Goal: Information Seeking & Learning: Learn about a topic

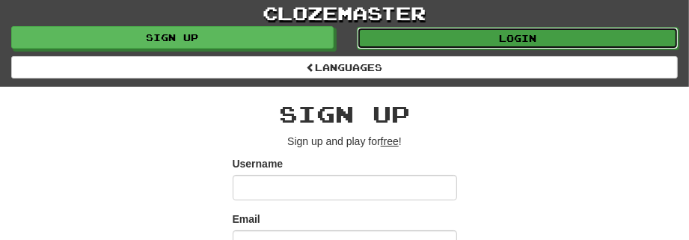
click at [445, 35] on link "Login" at bounding box center [518, 38] width 322 height 22
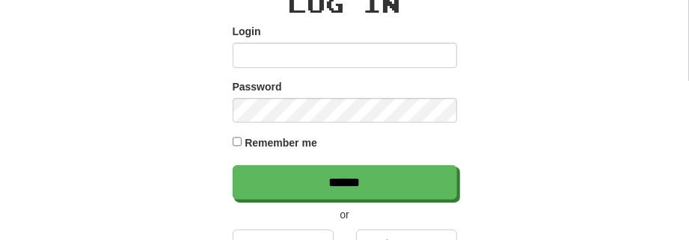
scroll to position [224, 0]
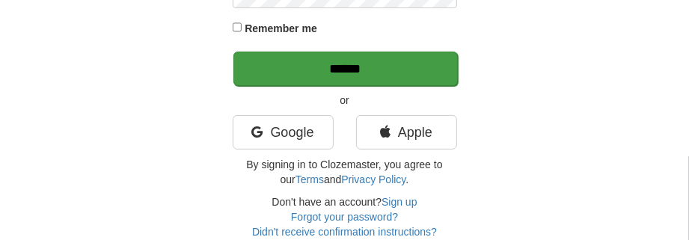
type input "*********"
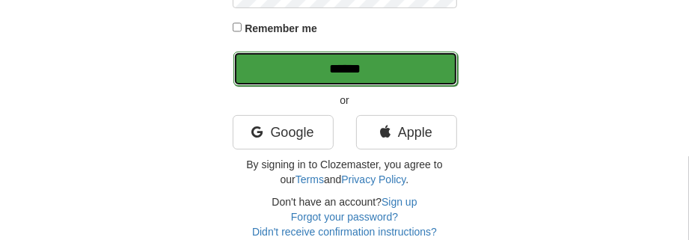
click at [376, 72] on input "******" at bounding box center [345, 69] width 224 height 34
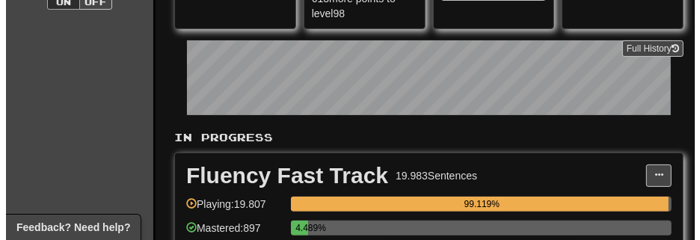
scroll to position [299, 0]
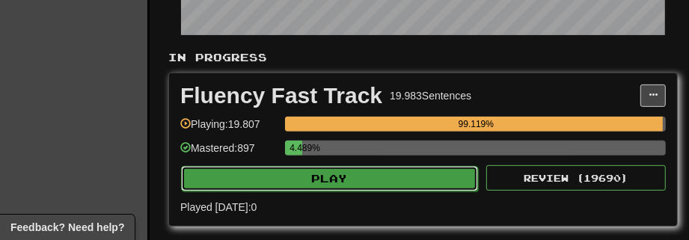
click at [355, 176] on button "Play" at bounding box center [329, 178] width 297 height 25
select select "**"
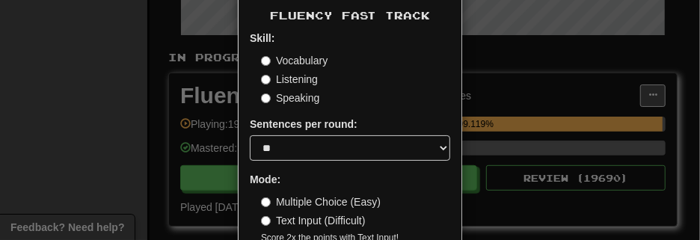
scroll to position [138, 0]
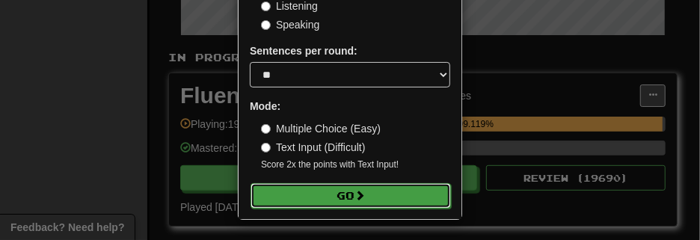
click at [351, 188] on button "Go" at bounding box center [351, 195] width 200 height 25
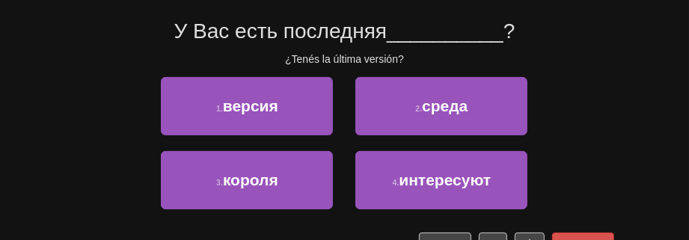
scroll to position [150, 0]
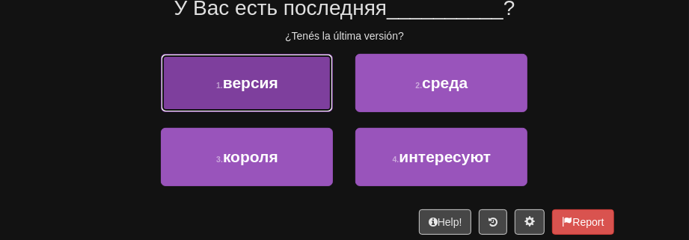
click at [271, 86] on span "версия" at bounding box center [250, 82] width 55 height 17
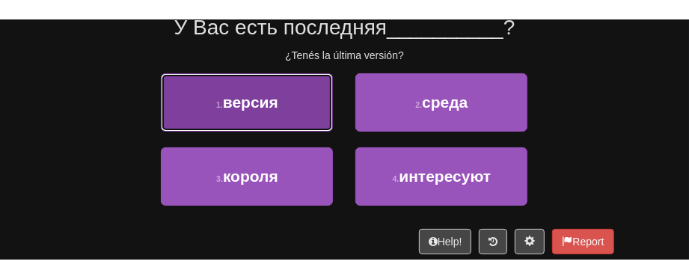
scroll to position [154, 0]
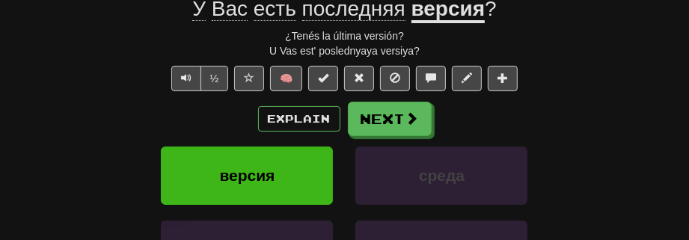
click at [143, 109] on div "Explain Next" at bounding box center [345, 119] width 539 height 34
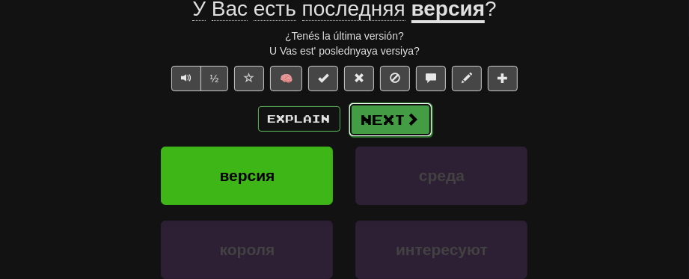
click at [401, 120] on button "Next" at bounding box center [391, 119] width 84 height 34
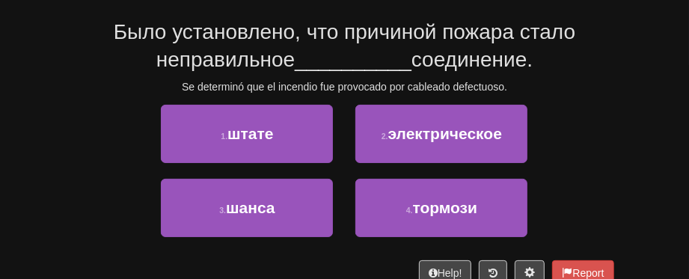
scroll to position [150, 0]
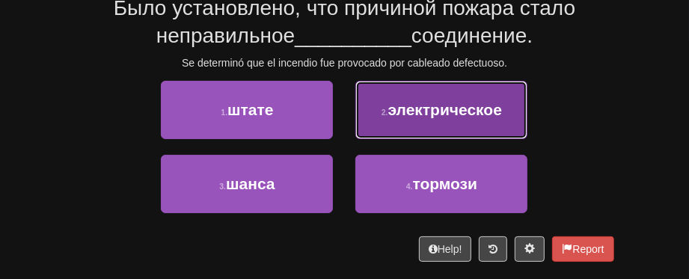
click at [453, 119] on button "2 . электрическое" at bounding box center [441, 110] width 172 height 58
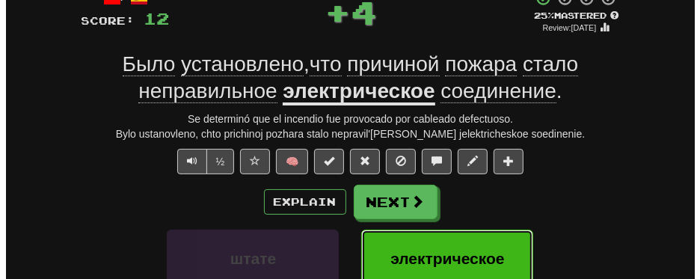
scroll to position [79, 0]
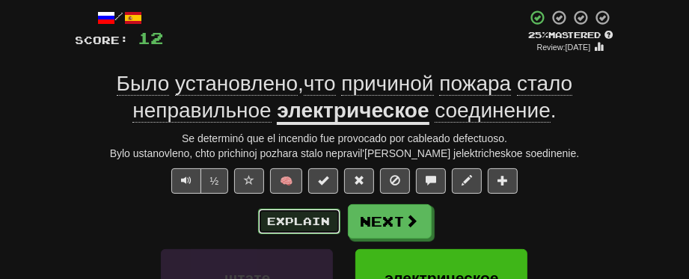
click at [294, 213] on button "Explain" at bounding box center [299, 221] width 82 height 25
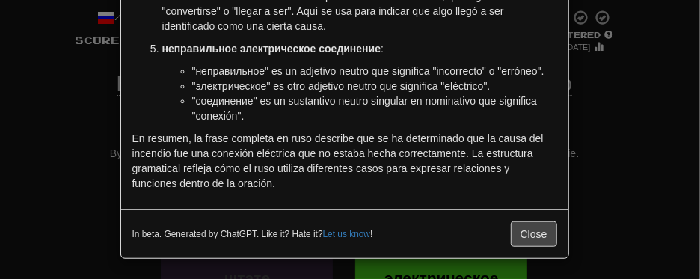
scroll to position [376, 0]
click at [547, 239] on button "Close" at bounding box center [534, 233] width 46 height 25
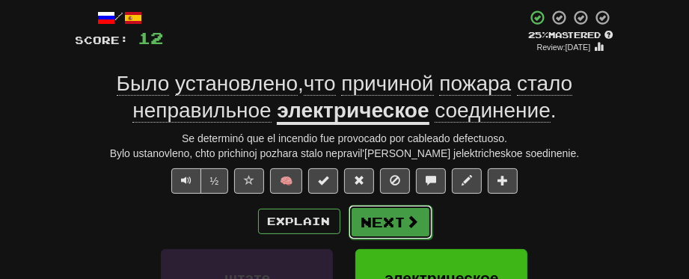
click at [415, 228] on button "Next" at bounding box center [391, 222] width 84 height 34
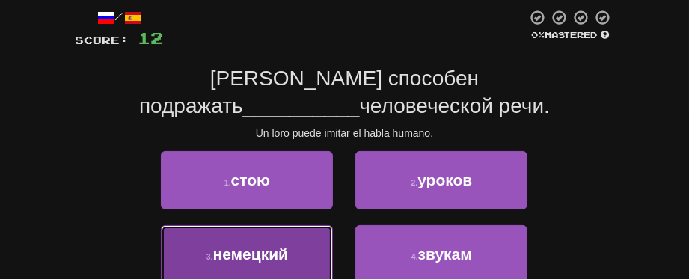
click at [251, 239] on button "3 . немецкий" at bounding box center [247, 254] width 172 height 58
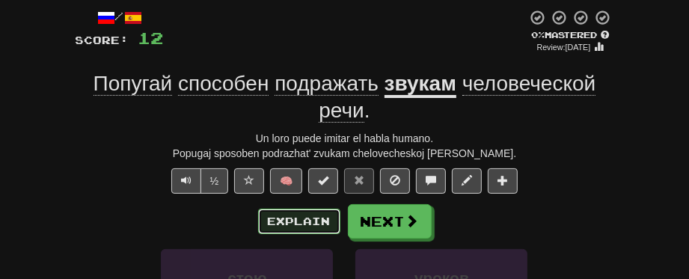
click at [260, 217] on button "Explain" at bounding box center [299, 221] width 82 height 25
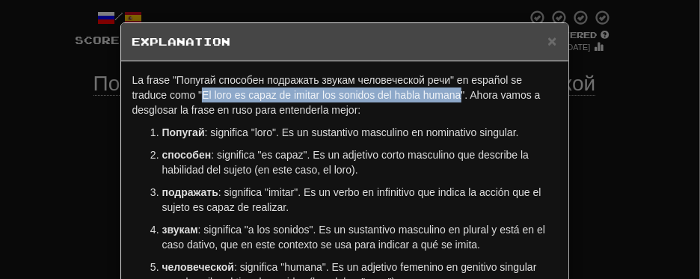
drag, startPoint x: 195, startPoint y: 94, endPoint x: 455, endPoint y: 99, distance: 260.4
click at [455, 99] on p "La frase "Попугай способен подражать звукам человеческой речи" en español se tr…" at bounding box center [344, 95] width 425 height 45
copy p "El loro es capaz de imitar los sonidos del habla humana"
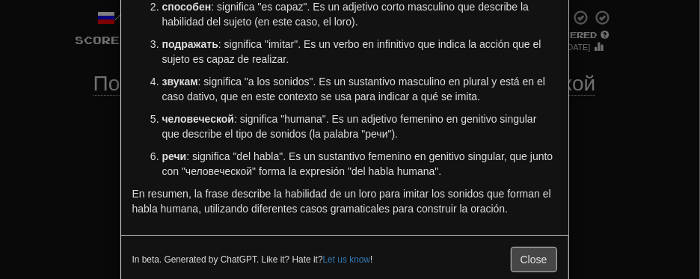
scroll to position [150, 0]
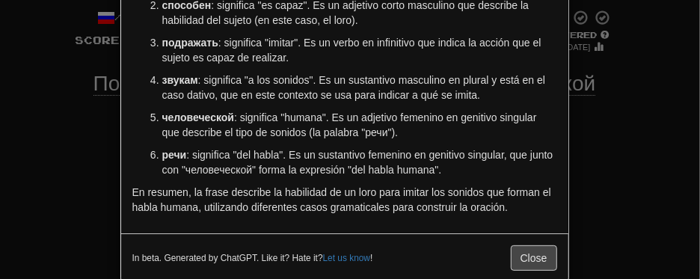
click at [631, 166] on div "× Explanation La frase "Попугай способен подражать звукам человеческой речи" en…" at bounding box center [350, 139] width 700 height 279
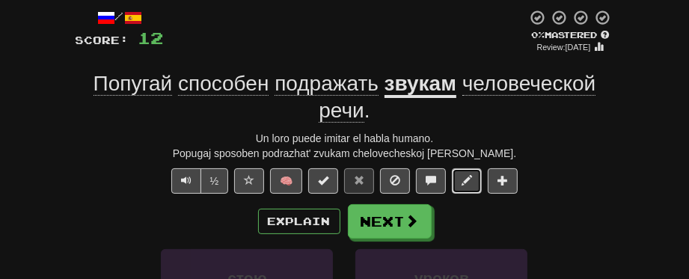
click at [470, 183] on span at bounding box center [467, 180] width 10 height 10
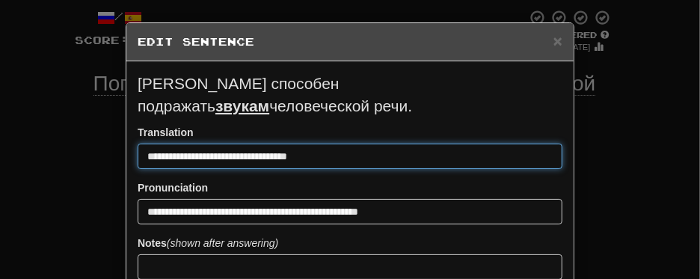
drag, startPoint x: 141, startPoint y: 134, endPoint x: 313, endPoint y: 141, distance: 173.0
click at [313, 144] on input "**********" at bounding box center [350, 156] width 425 height 25
paste input "**********"
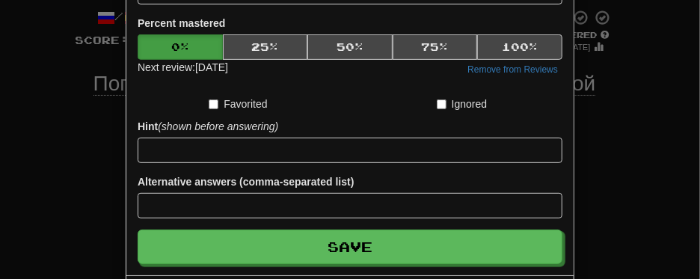
scroll to position [299, 0]
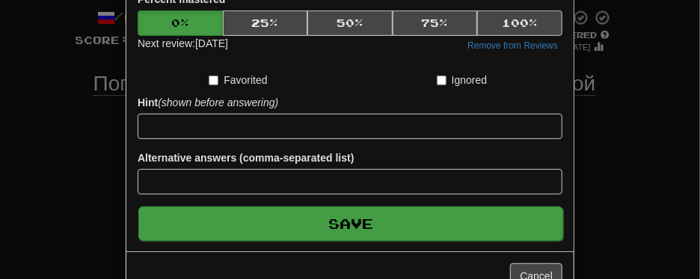
type input "**********"
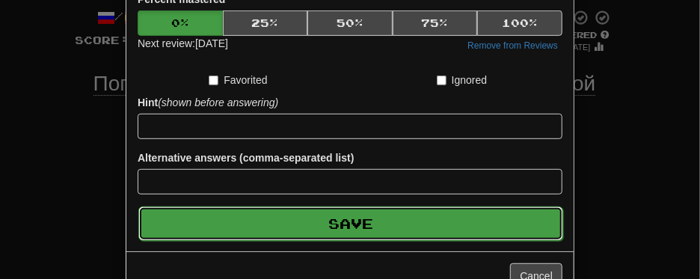
click at [491, 206] on button "Save" at bounding box center [350, 223] width 425 height 34
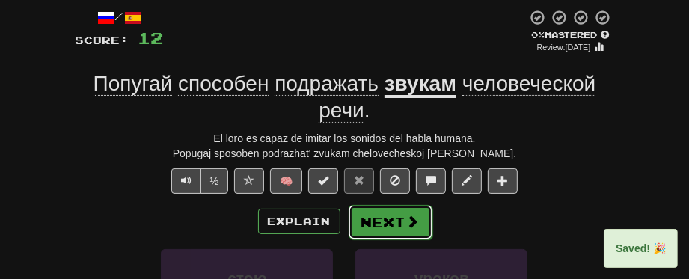
click at [394, 227] on button "Next" at bounding box center [391, 222] width 84 height 34
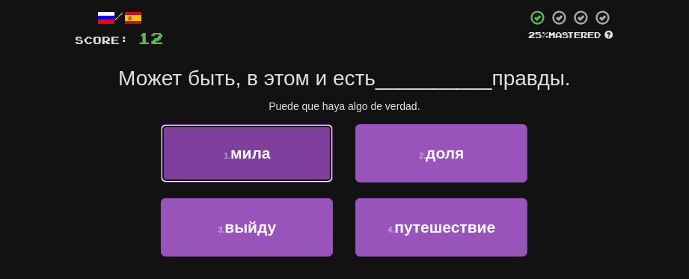
click at [262, 162] on button "1 . мила" at bounding box center [247, 153] width 172 height 58
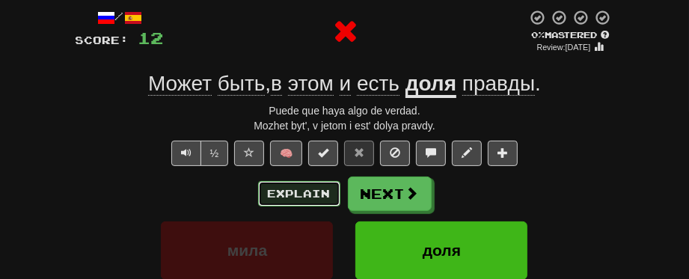
click at [318, 195] on button "Explain" at bounding box center [299, 193] width 82 height 25
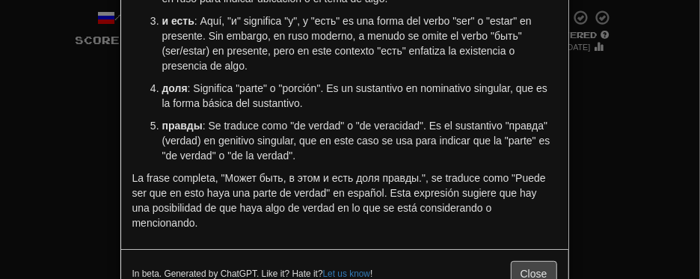
scroll to position [224, 0]
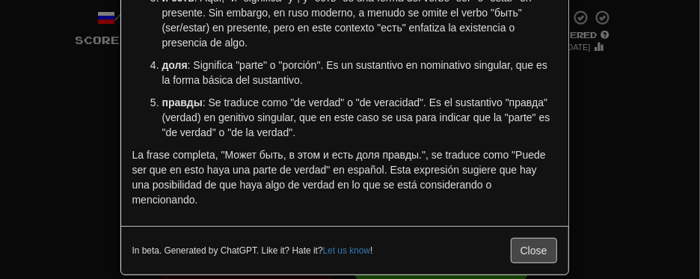
click at [512, 151] on p "La frase completa, "Может быть, в этом и есть доля правды.", se traduce como "P…" at bounding box center [344, 177] width 425 height 60
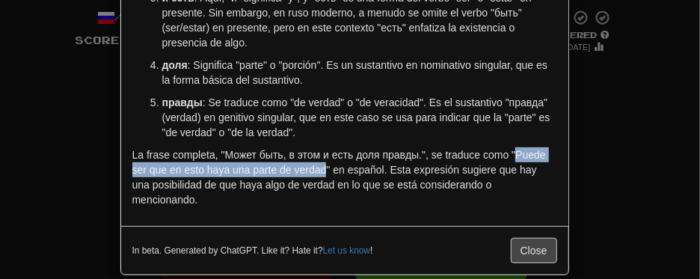
drag, startPoint x: 510, startPoint y: 151, endPoint x: 322, endPoint y: 164, distance: 189.0
click at [322, 164] on p "La frase completa, "Может быть, в этом и есть доля правды.", se traduce como "P…" at bounding box center [344, 177] width 425 height 60
copy p "Puede ser que en esto haya una parte de verdad"
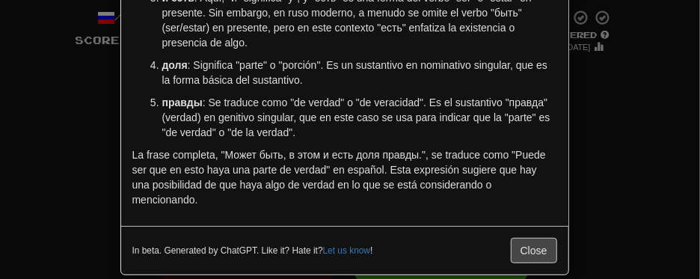
click at [632, 199] on div "× Explanation La frase en ruso "Может быть, в этом и есть доля правды." se pued…" at bounding box center [350, 139] width 700 height 279
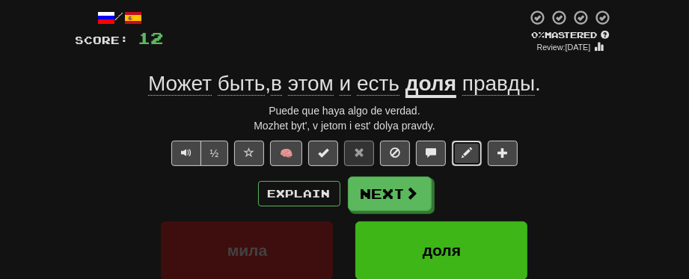
click at [459, 153] on button at bounding box center [467, 153] width 30 height 25
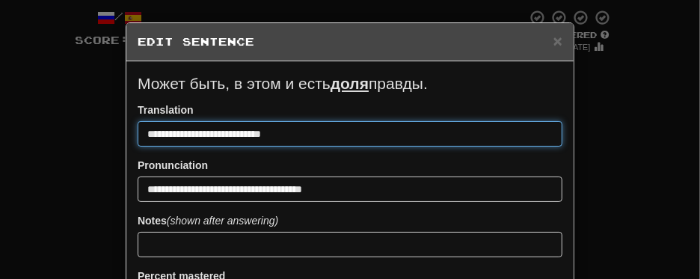
drag, startPoint x: 290, startPoint y: 129, endPoint x: 28, endPoint y: 151, distance: 262.8
click at [28, 151] on div "**********" at bounding box center [350, 139] width 700 height 279
paste input "**********"
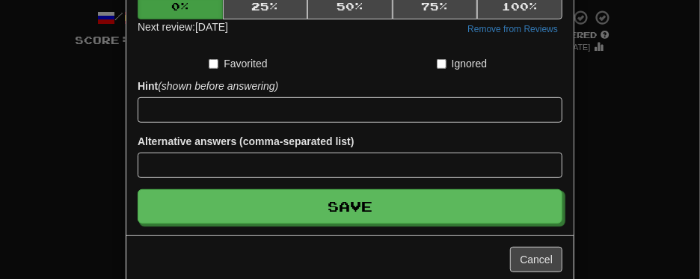
scroll to position [299, 0]
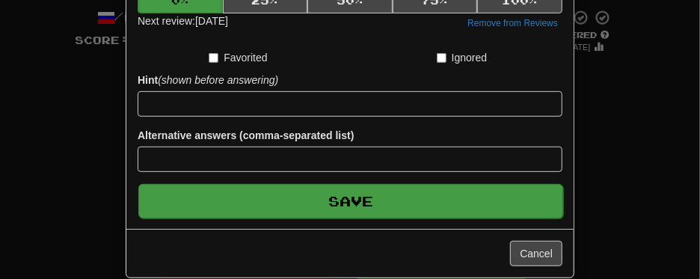
type input "**********"
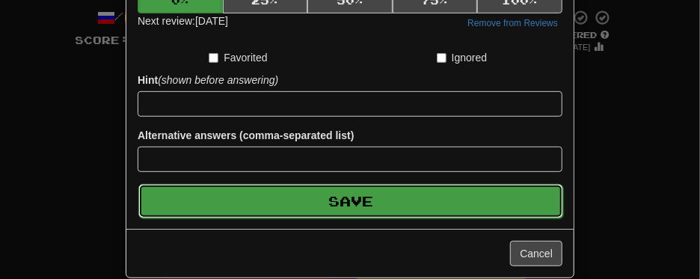
click at [376, 203] on button "Save" at bounding box center [350, 201] width 425 height 34
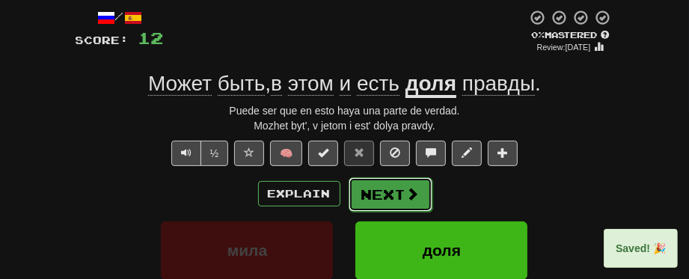
click at [385, 194] on button "Next" at bounding box center [391, 194] width 84 height 34
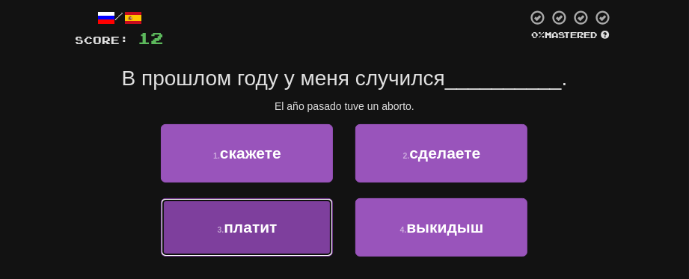
click at [313, 236] on button "3 . платит" at bounding box center [247, 227] width 172 height 58
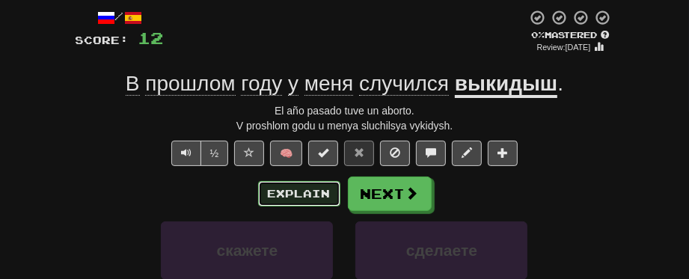
click at [313, 192] on button "Explain" at bounding box center [299, 193] width 82 height 25
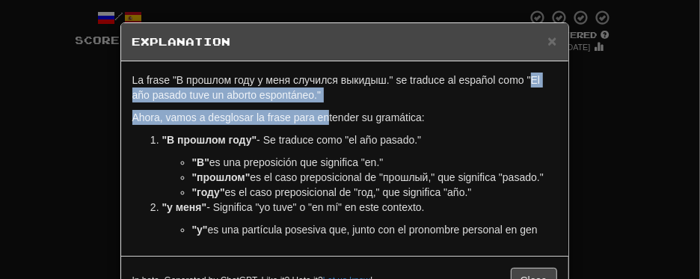
drag, startPoint x: 527, startPoint y: 83, endPoint x: 322, endPoint y: 110, distance: 206.0
click at [322, 110] on div "La frase "В прошлом году у меня случился выкидыш." se traduce al español como "…" at bounding box center [344, 158] width 447 height 195
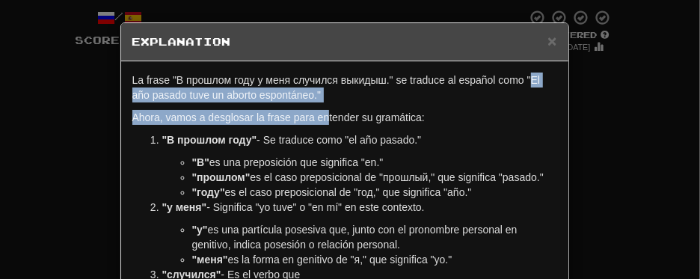
click at [518, 93] on p "La frase "В прошлом году у меня случился выкидыш." se traduce al español como "…" at bounding box center [344, 88] width 425 height 30
click at [524, 82] on p "La frase "В прошлом году у меня случился выкидыш." se traduce al español como "…" at bounding box center [344, 88] width 425 height 30
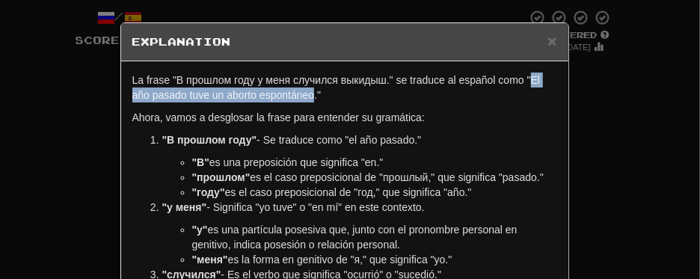
drag, startPoint x: 524, startPoint y: 81, endPoint x: 309, endPoint y: 92, distance: 215.8
click at [309, 92] on p "La frase "В прошлом году у меня случился выкидыш." se traduce al español como "…" at bounding box center [344, 88] width 425 height 30
copy p "El año pasado tuve un aborto espontáneo"
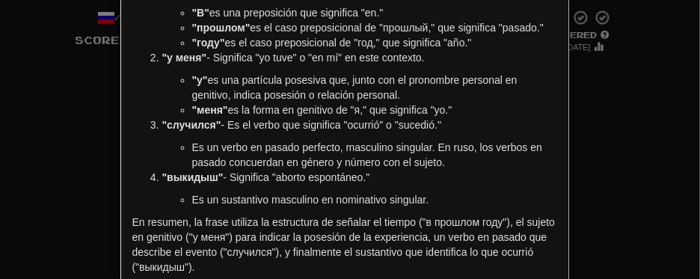
scroll to position [224, 0]
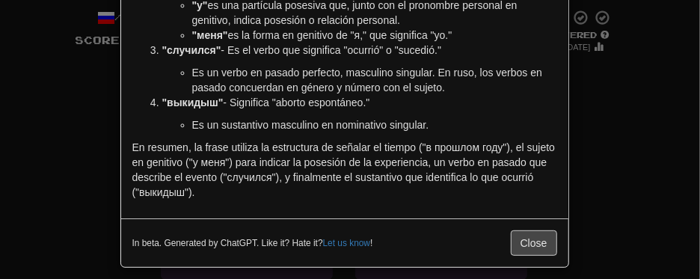
click at [667, 146] on div "× Explanation La frase "В прошлом году у меня случился выкидыш." se traduce al …" at bounding box center [350, 139] width 700 height 279
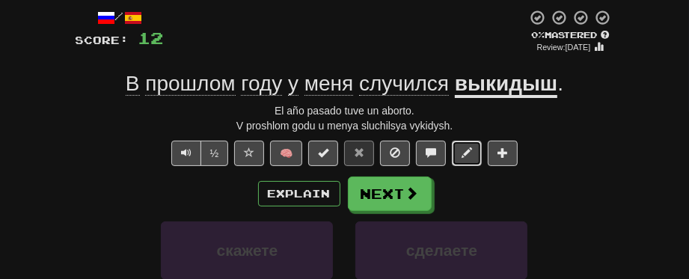
click at [467, 153] on span at bounding box center [467, 152] width 10 height 10
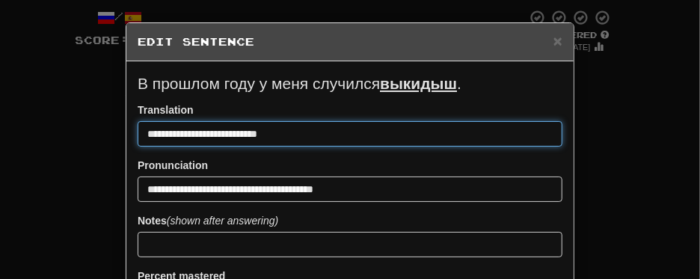
drag, startPoint x: 140, startPoint y: 135, endPoint x: 278, endPoint y: 138, distance: 137.7
click at [278, 138] on input "**********" at bounding box center [350, 133] width 425 height 25
paste input "**********"
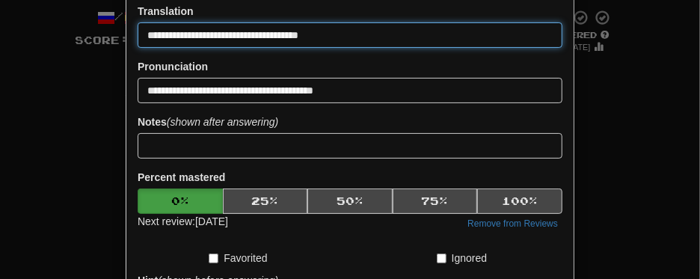
scroll to position [317, 0]
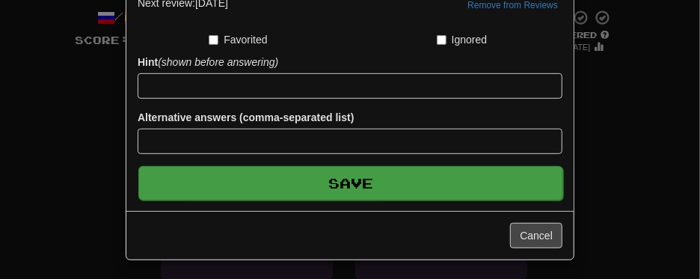
type input "**********"
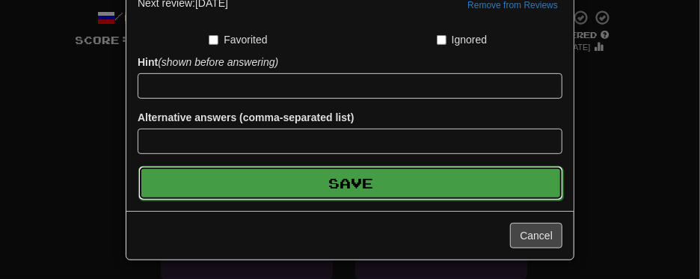
click at [424, 183] on button "Save" at bounding box center [350, 183] width 425 height 34
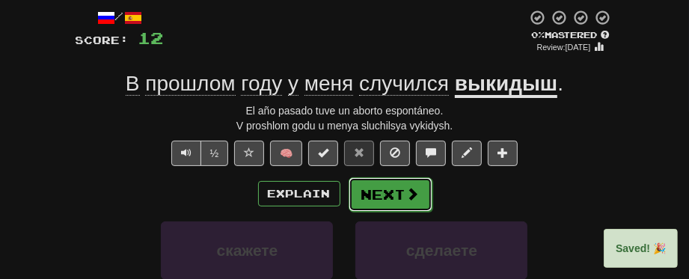
click at [400, 195] on button "Next" at bounding box center [391, 194] width 84 height 34
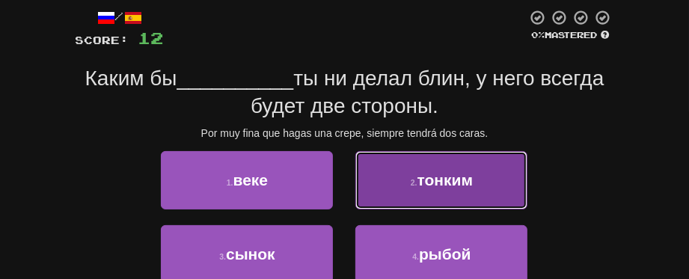
click at [467, 194] on button "2 . тонким" at bounding box center [441, 180] width 172 height 58
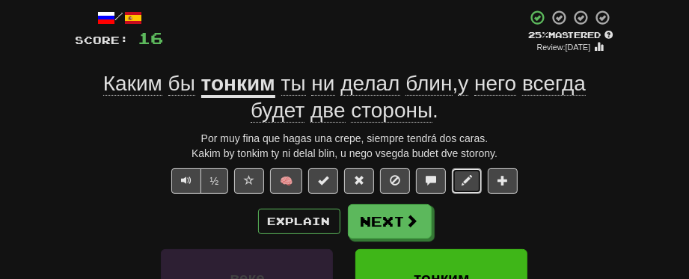
click at [463, 183] on span at bounding box center [467, 180] width 10 height 10
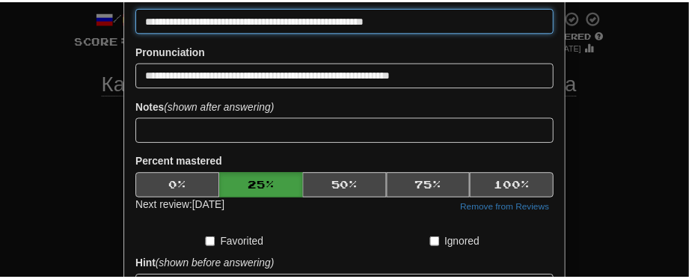
scroll to position [299, 0]
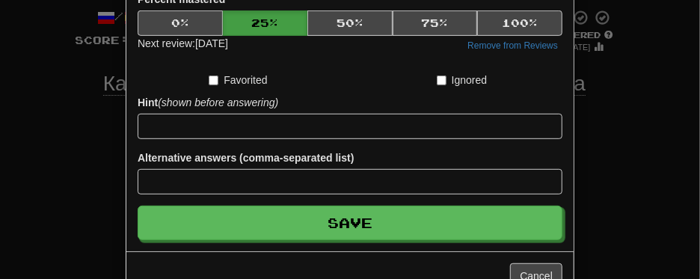
click at [20, 123] on div "**********" at bounding box center [350, 139] width 700 height 279
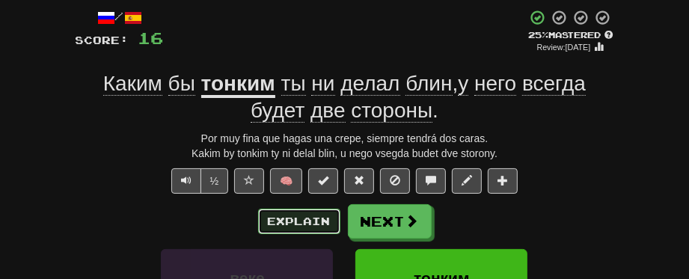
click at [290, 215] on button "Explain" at bounding box center [299, 221] width 82 height 25
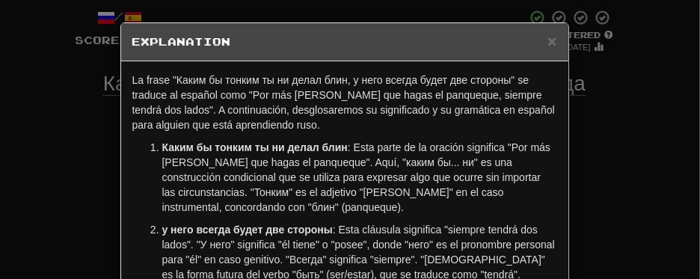
click at [597, 171] on div "× Explanation La frase "Каким бы тонким ты ни делал блин, у него всегда будет д…" at bounding box center [350, 139] width 700 height 279
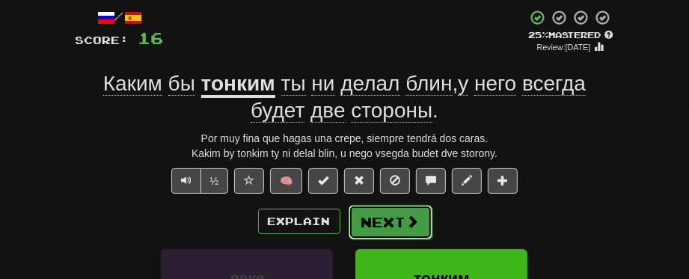
click at [401, 218] on button "Next" at bounding box center [391, 222] width 84 height 34
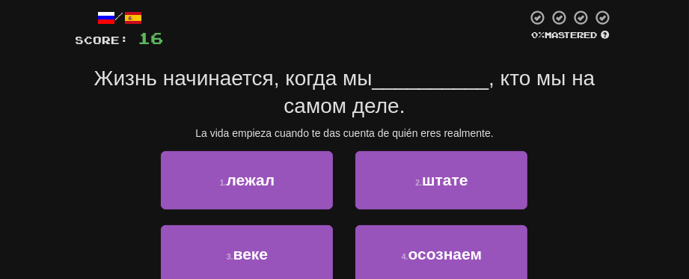
scroll to position [154, 0]
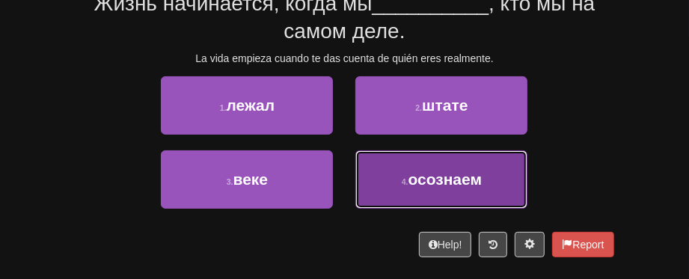
click at [443, 182] on span "осознаем" at bounding box center [445, 179] width 74 height 17
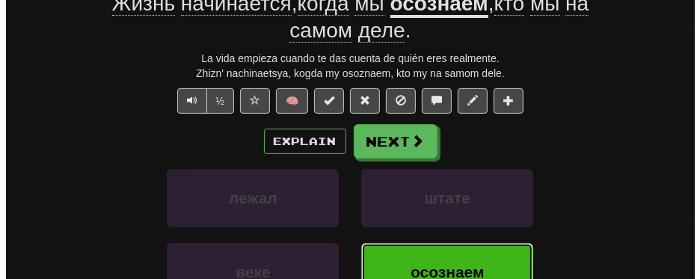
scroll to position [85, 0]
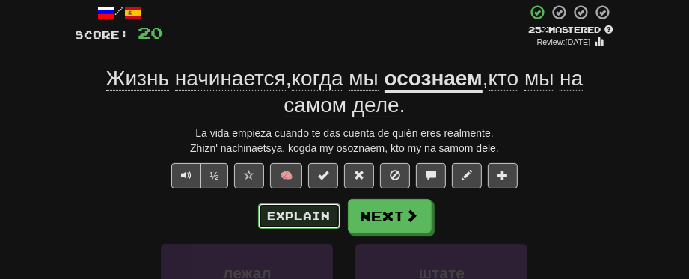
click at [290, 222] on button "Explain" at bounding box center [299, 215] width 82 height 25
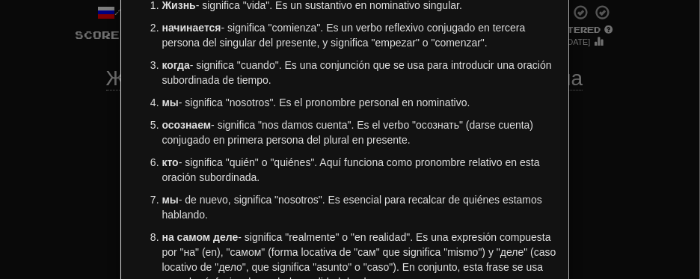
scroll to position [224, 0]
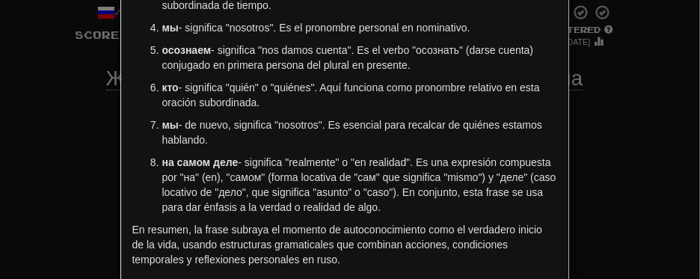
click at [608, 179] on div "× Explanation Por supuesto. La frase en ruso "Жизнь начинается, когда мы осозна…" at bounding box center [350, 139] width 700 height 279
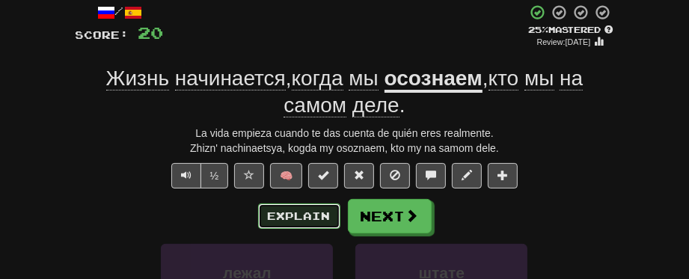
click at [315, 209] on button "Explain" at bounding box center [299, 215] width 82 height 25
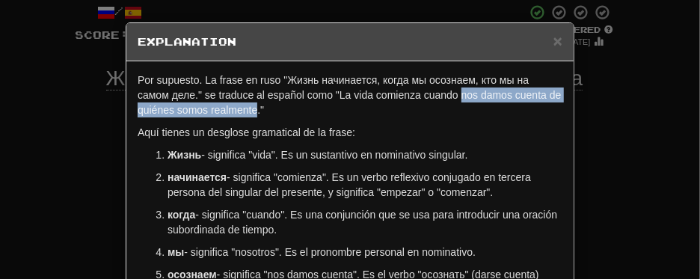
drag, startPoint x: 456, startPoint y: 94, endPoint x: 248, endPoint y: 111, distance: 207.9
click at [248, 111] on p "Por supuesto. La frase en ruso "Жизнь начинается, когда мы осознаем, кто мы на …" at bounding box center [350, 95] width 425 height 45
copy p "nos damos cuenta de quiénes somos realmente"
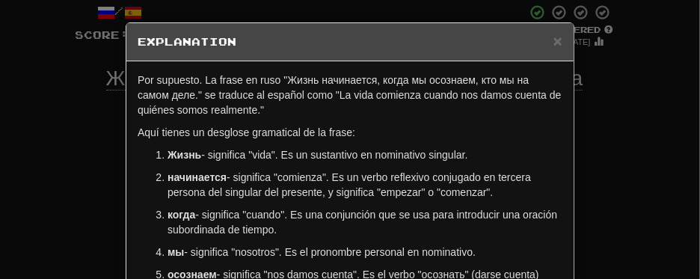
click at [666, 141] on div "× Explanation Por supuesto. La frase en ruso "Жизнь начинается, когда мы осозна…" at bounding box center [350, 139] width 700 height 279
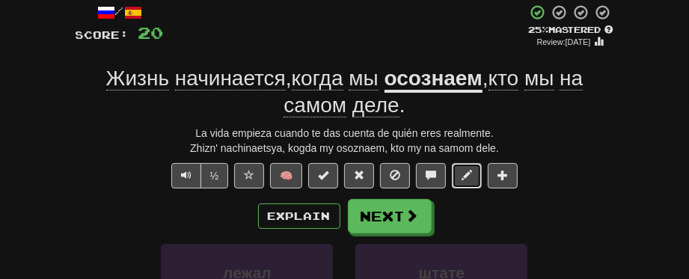
click at [465, 174] on span at bounding box center [467, 175] width 10 height 10
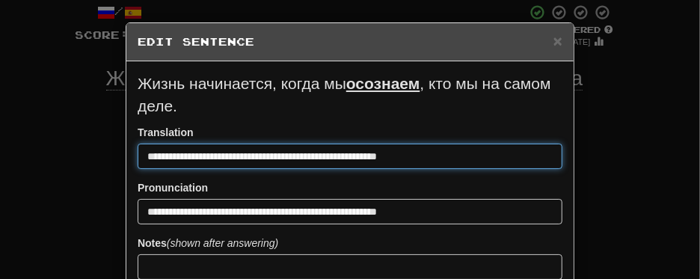
drag, startPoint x: 259, startPoint y: 157, endPoint x: 434, endPoint y: 163, distance: 175.2
click at [434, 163] on input "**********" at bounding box center [350, 156] width 425 height 25
paste input "******"
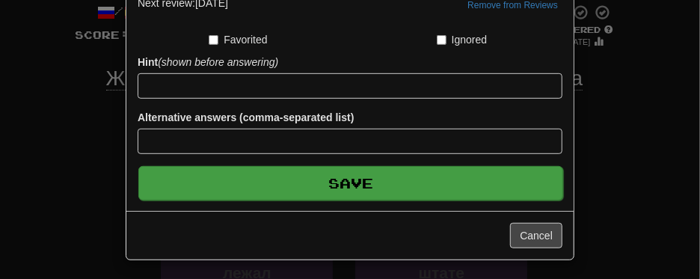
type input "**********"
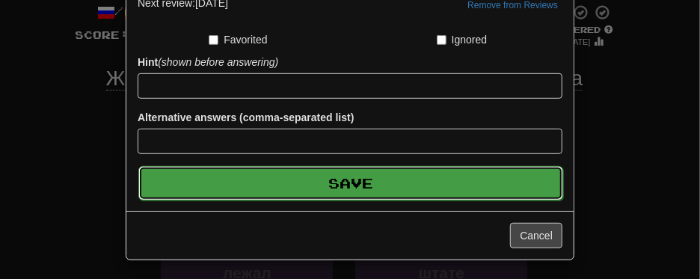
click at [416, 186] on button "Save" at bounding box center [350, 183] width 425 height 34
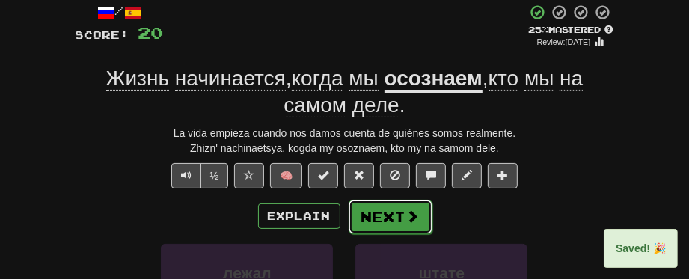
click at [407, 211] on span at bounding box center [412, 215] width 13 height 13
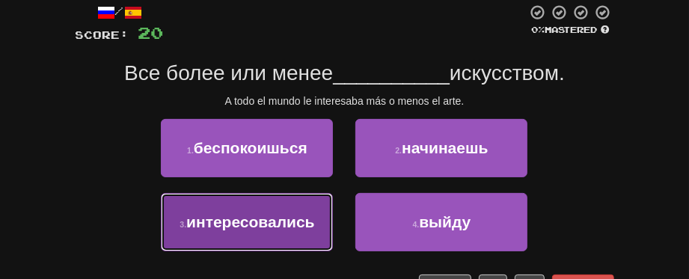
click at [255, 234] on button "3 . интересовались" at bounding box center [247, 222] width 172 height 58
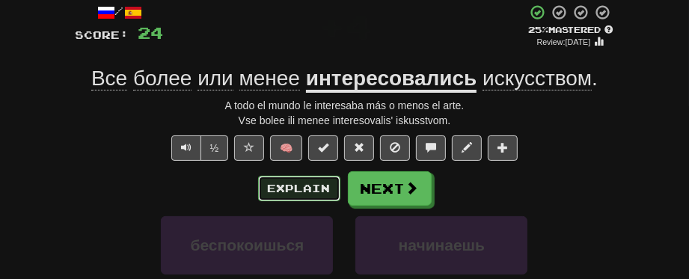
click at [284, 189] on button "Explain" at bounding box center [299, 188] width 82 height 25
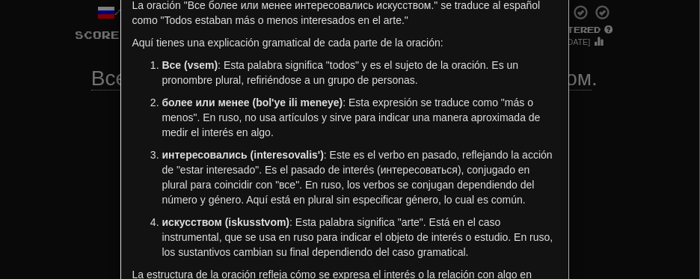
scroll to position [150, 0]
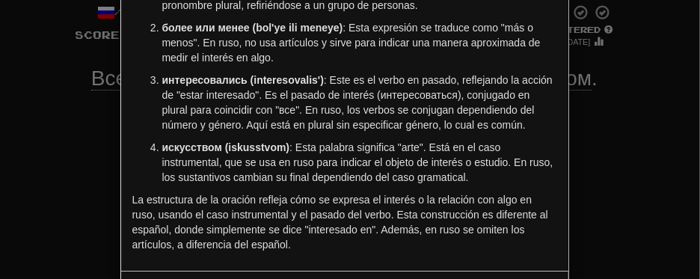
click at [601, 182] on div "× Explanation La oración "Все более или менее интересовались искусством." se tr…" at bounding box center [350, 139] width 700 height 279
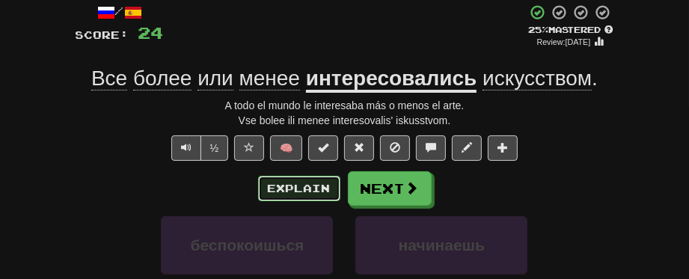
click at [310, 192] on button "Explain" at bounding box center [299, 188] width 82 height 25
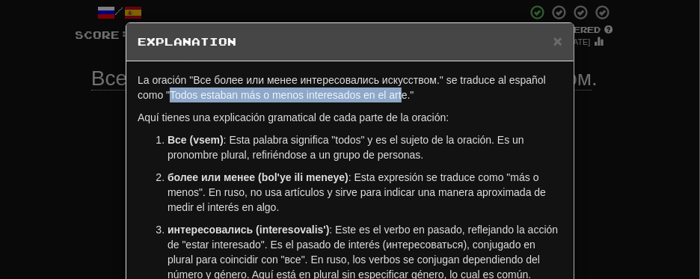
drag, startPoint x: 165, startPoint y: 91, endPoint x: 398, endPoint y: 100, distance: 233.6
click at [398, 100] on p "La oración "Все более или менее интересовались искусством." se traduce al españ…" at bounding box center [350, 88] width 425 height 30
copy p "Todos estaban más o menos interesados en el art"
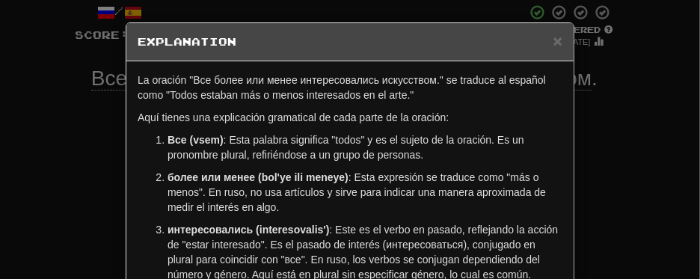
click at [618, 132] on div "× Explanation La oración "Все более или менее интересовались искусством." se tr…" at bounding box center [350, 139] width 700 height 279
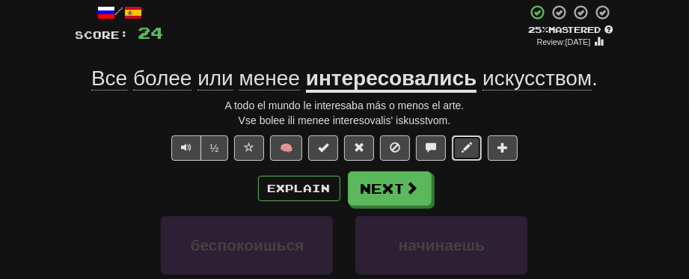
click at [471, 150] on span at bounding box center [467, 147] width 10 height 10
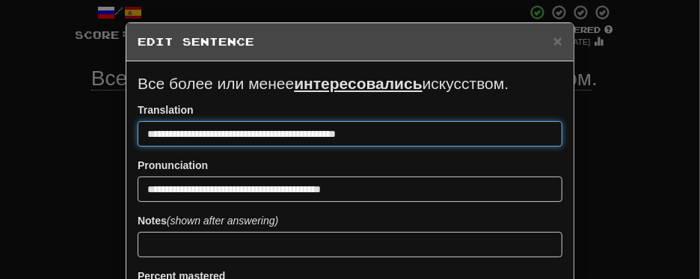
drag, startPoint x: 370, startPoint y: 136, endPoint x: 128, endPoint y: 156, distance: 243.2
paste input
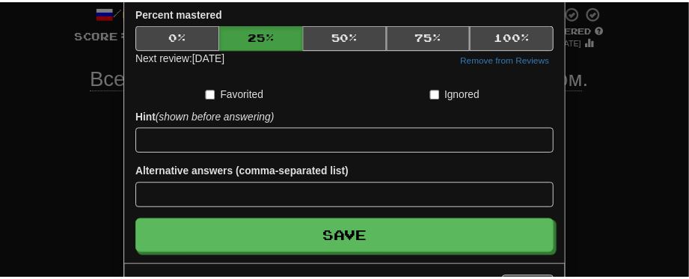
scroll to position [299, 0]
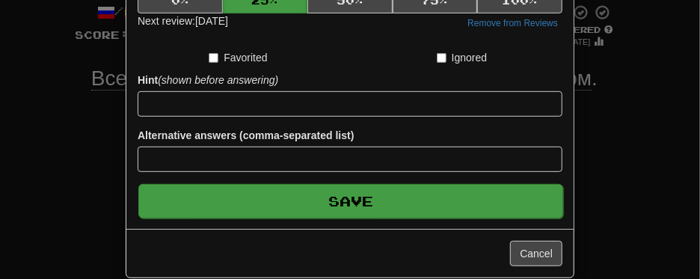
type input "**********"
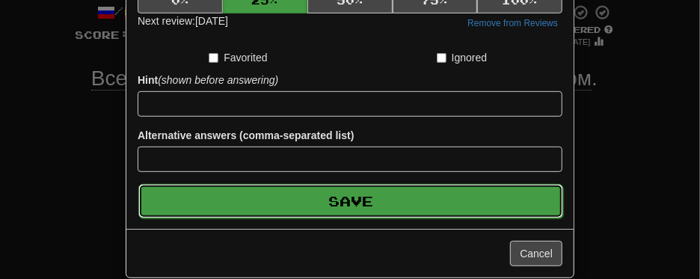
click at [229, 194] on button "Save" at bounding box center [350, 201] width 425 height 34
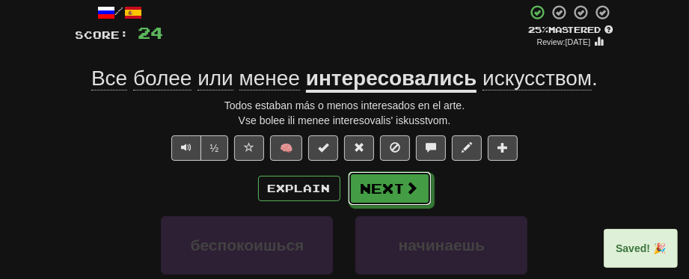
click at [378, 187] on button "Next" at bounding box center [390, 188] width 84 height 34
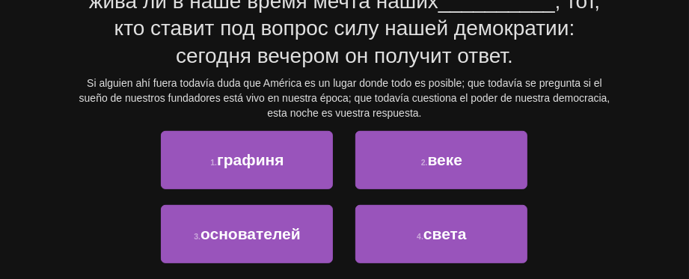
scroll to position [234, 0]
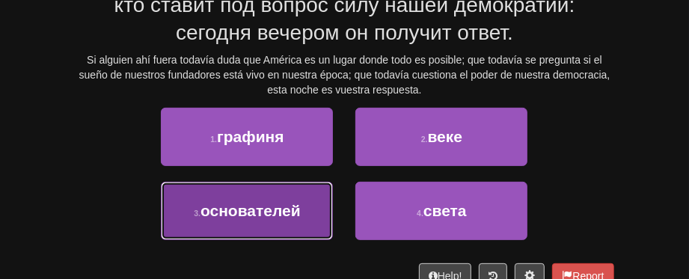
click at [265, 215] on span "основателей" at bounding box center [250, 210] width 100 height 17
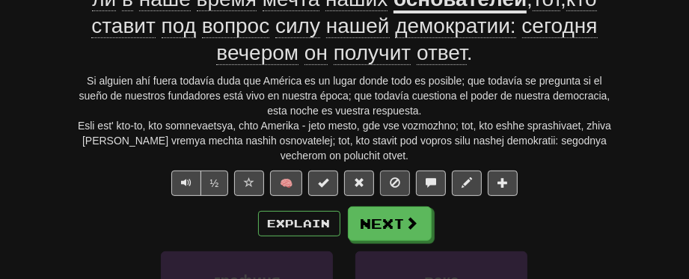
scroll to position [239, 0]
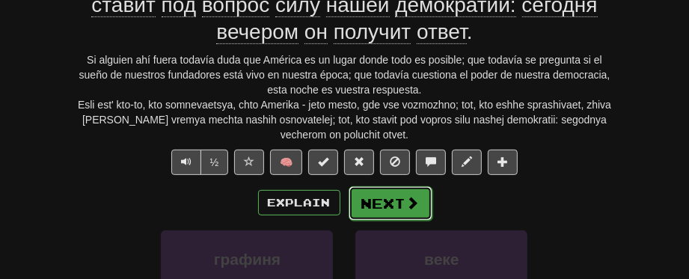
click at [397, 200] on button "Next" at bounding box center [391, 203] width 84 height 34
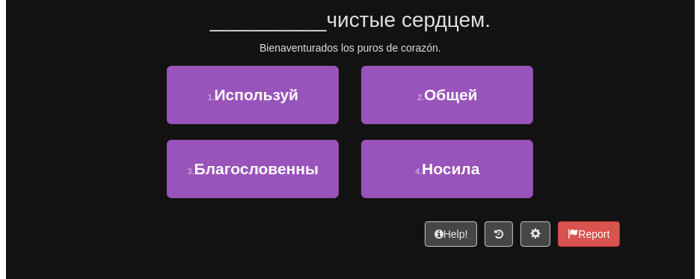
scroll to position [85, 0]
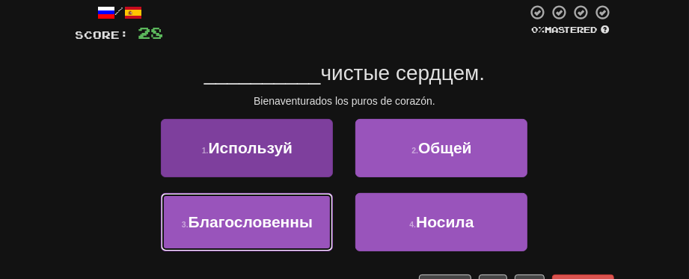
click at [276, 234] on button "3 . Благословенны" at bounding box center [247, 222] width 172 height 58
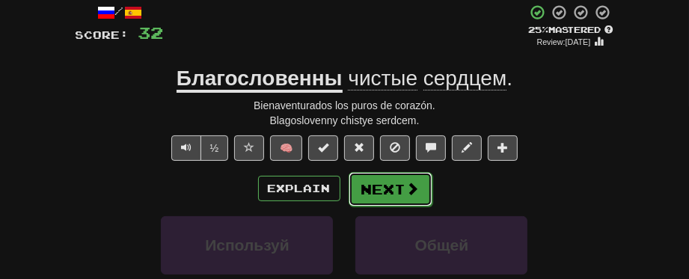
click at [397, 195] on button "Next" at bounding box center [391, 189] width 84 height 34
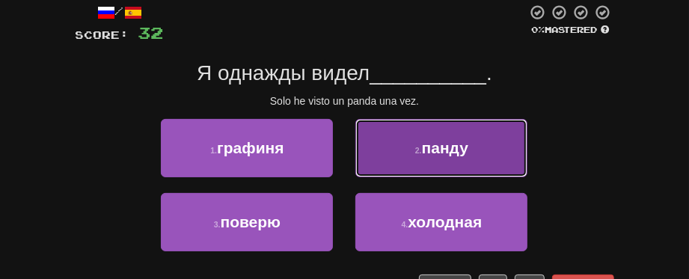
click at [458, 165] on button "2 . панду" at bounding box center [441, 148] width 172 height 58
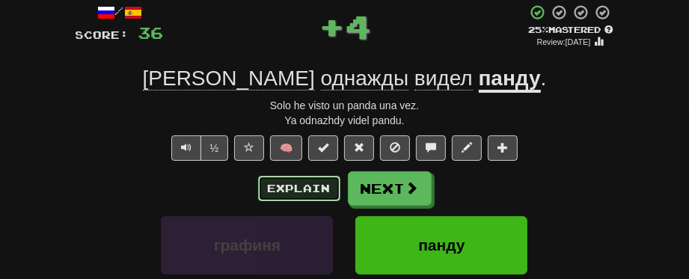
click at [302, 186] on button "Explain" at bounding box center [299, 188] width 82 height 25
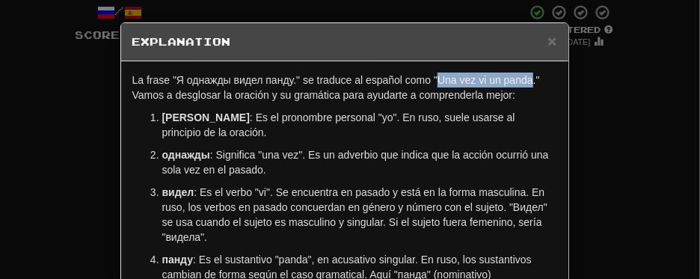
drag, startPoint x: 433, startPoint y: 79, endPoint x: 525, endPoint y: 81, distance: 92.0
click at [525, 81] on p "La frase "Я однажды видел панду." se traduce al español como "Una vez vi un pan…" at bounding box center [344, 88] width 425 height 30
copy p "Una vez vi un panda"
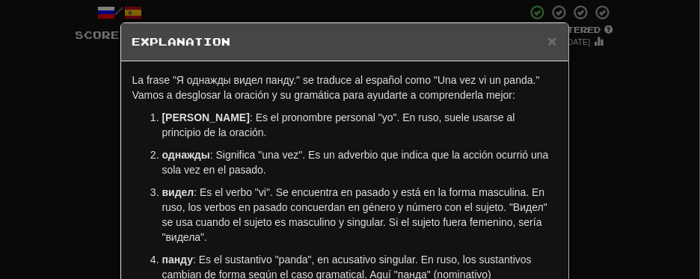
click at [618, 149] on div "× Explanation La frase "Я однажды видел панду." se traduce al español como "Una…" at bounding box center [350, 139] width 700 height 279
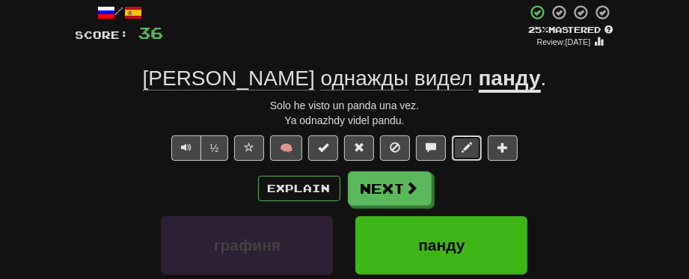
click at [468, 149] on span at bounding box center [467, 147] width 10 height 10
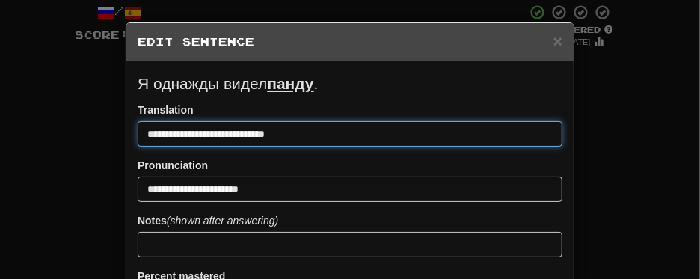
drag, startPoint x: 287, startPoint y: 132, endPoint x: 132, endPoint y: 140, distance: 155.8
paste input
drag, startPoint x: 150, startPoint y: 132, endPoint x: 139, endPoint y: 130, distance: 10.6
click at [139, 130] on input "**********" at bounding box center [350, 133] width 425 height 25
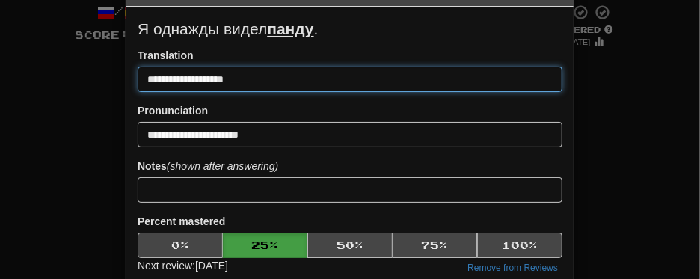
scroll to position [224, 0]
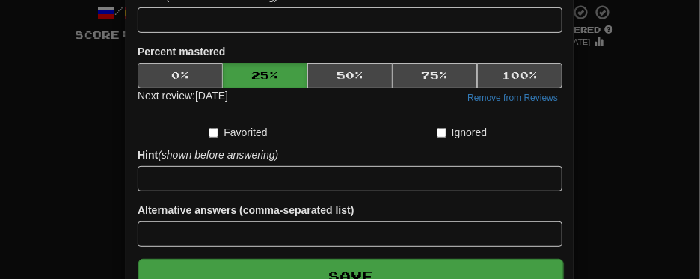
type input "**********"
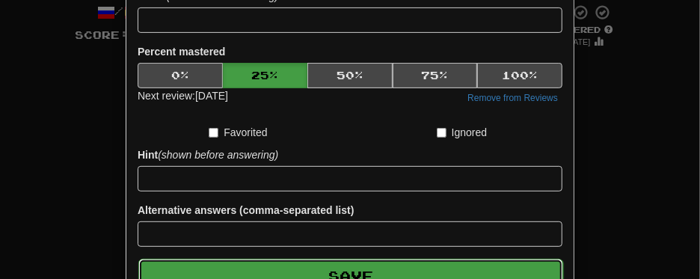
click at [345, 239] on button "Save" at bounding box center [350, 276] width 425 height 34
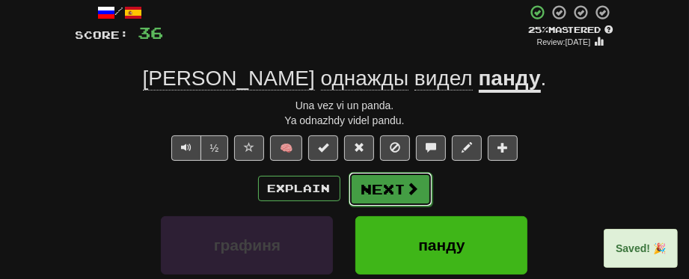
click at [384, 191] on button "Next" at bounding box center [391, 189] width 84 height 34
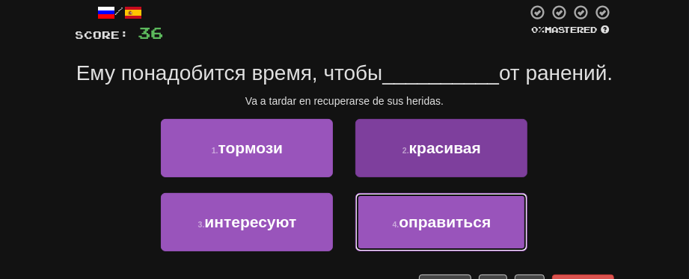
click at [461, 230] on span "оправиться" at bounding box center [445, 221] width 92 height 17
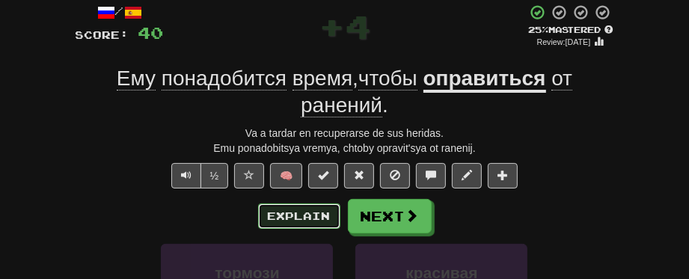
click at [314, 221] on button "Explain" at bounding box center [299, 215] width 82 height 25
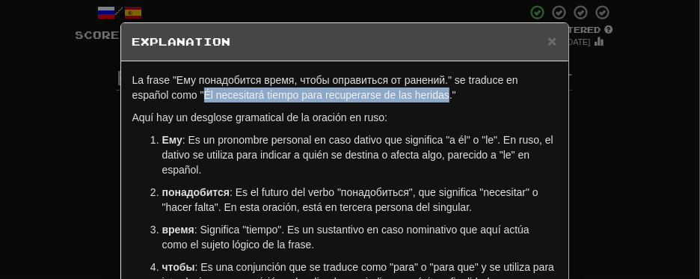
drag, startPoint x: 200, startPoint y: 94, endPoint x: 443, endPoint y: 93, distance: 243.1
click at [443, 93] on p "La frase "Ему понадобится время, чтобы оправиться от ранений." se traduce en es…" at bounding box center [344, 88] width 425 height 30
copy p "Él necesitará tiempo para recuperarse de las heridas"
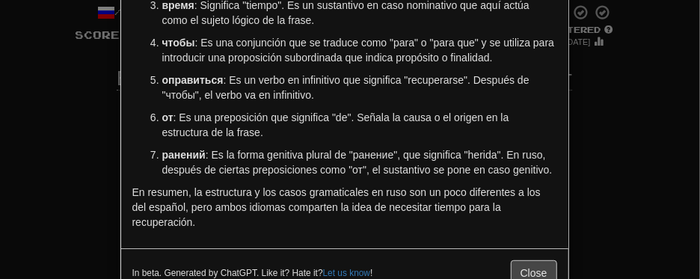
click at [619, 181] on div "× Explanation La frase "Ему понадобится время, чтобы оправиться от ранений." se…" at bounding box center [350, 139] width 700 height 279
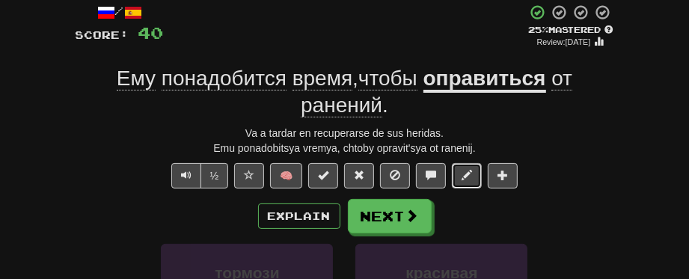
click at [464, 174] on span at bounding box center [467, 175] width 10 height 10
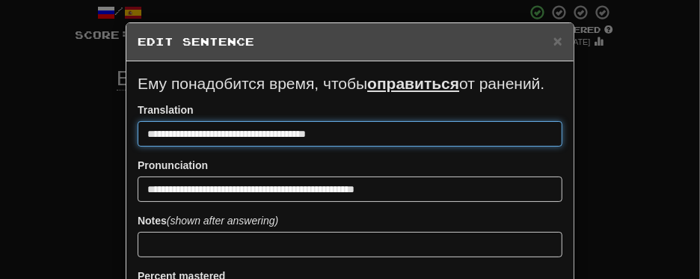
drag, startPoint x: 139, startPoint y: 129, endPoint x: 334, endPoint y: 147, distance: 196.2
paste input "**********"
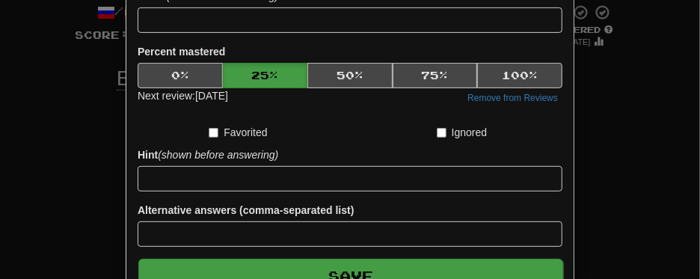
type input "**********"
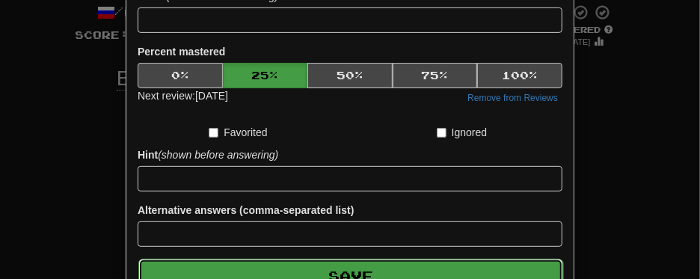
click at [372, 239] on button "Save" at bounding box center [350, 276] width 425 height 34
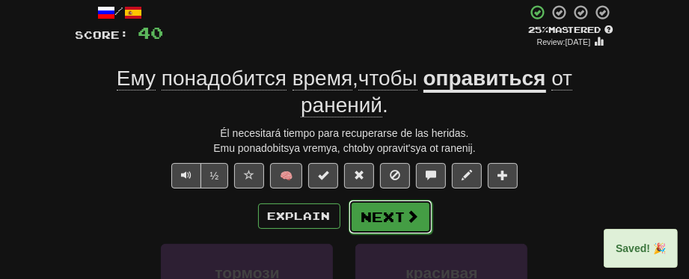
click at [394, 215] on button "Next" at bounding box center [391, 217] width 84 height 34
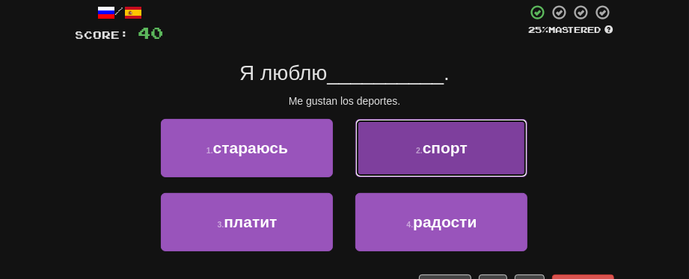
click at [396, 156] on button "2 . спорт" at bounding box center [441, 148] width 172 height 58
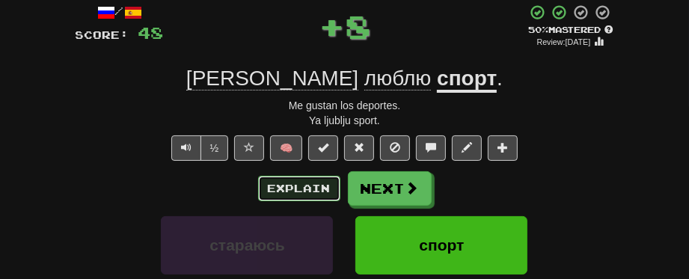
click at [266, 188] on button "Explain" at bounding box center [299, 188] width 82 height 25
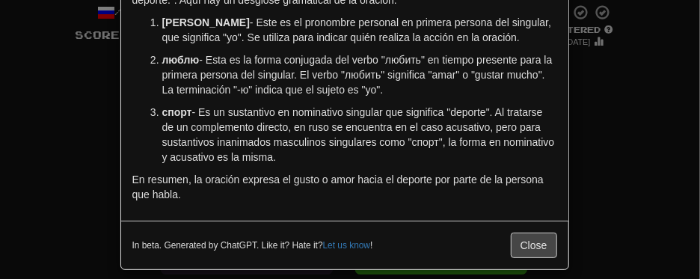
scroll to position [106, 0]
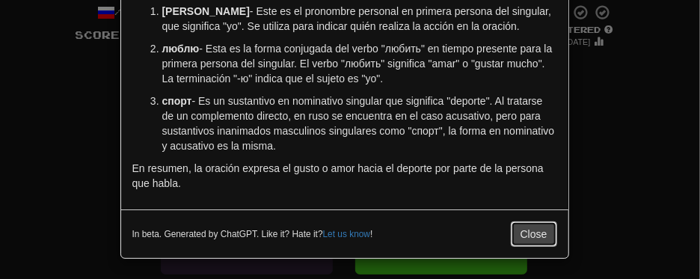
click at [527, 229] on button "Close" at bounding box center [534, 233] width 46 height 25
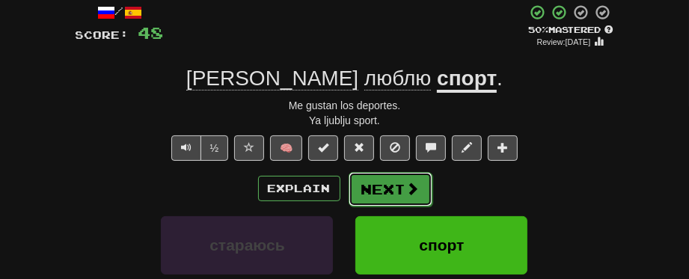
click at [402, 196] on button "Next" at bounding box center [391, 189] width 84 height 34
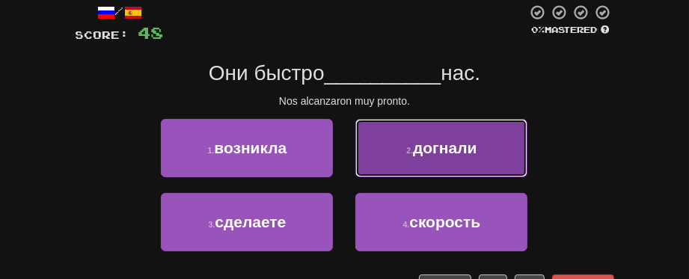
click at [414, 157] on button "2 . догнали" at bounding box center [441, 148] width 172 height 58
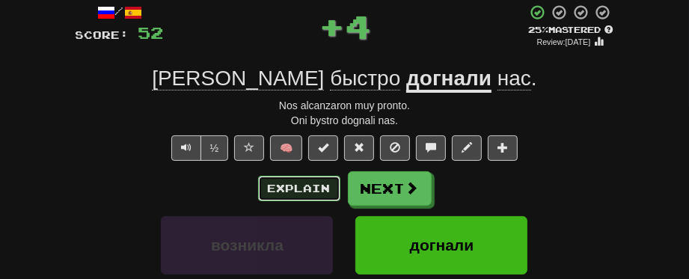
click at [315, 195] on button "Explain" at bounding box center [299, 188] width 82 height 25
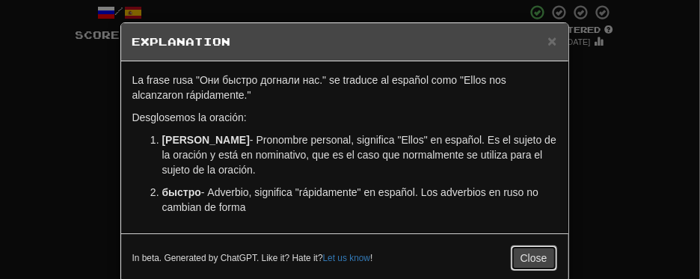
click at [518, 239] on button "Close" at bounding box center [534, 257] width 46 height 25
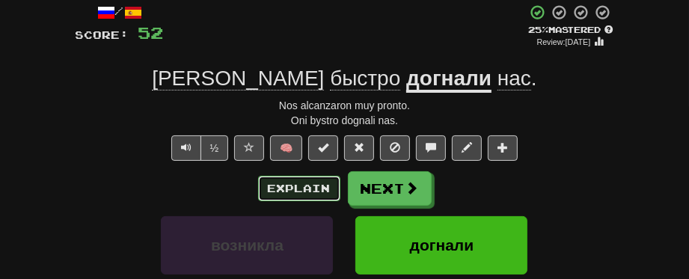
click at [312, 195] on button "Explain" at bounding box center [299, 188] width 82 height 25
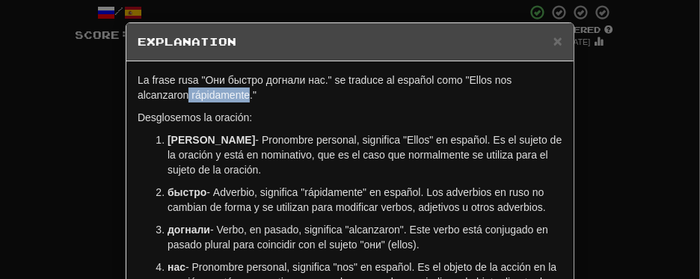
drag, startPoint x: 183, startPoint y: 97, endPoint x: 244, endPoint y: 94, distance: 60.6
click at [244, 94] on p "La frase rusa "Они быстро догнали нас." se traduce al español como "Ellos nos a…" at bounding box center [350, 88] width 425 height 30
copy p "rápidamente"
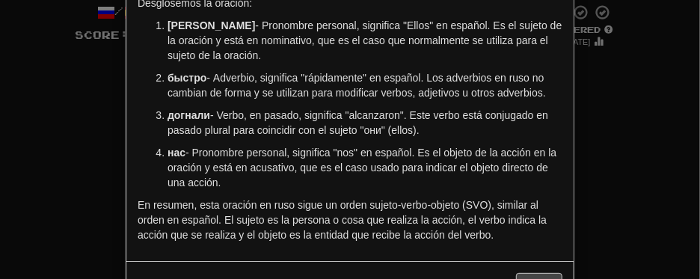
scroll to position [150, 0]
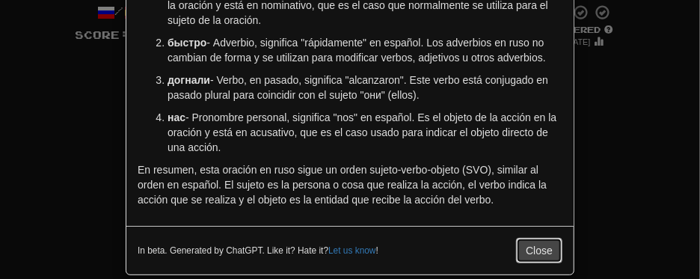
click at [539, 239] on button "Close" at bounding box center [539, 250] width 46 height 25
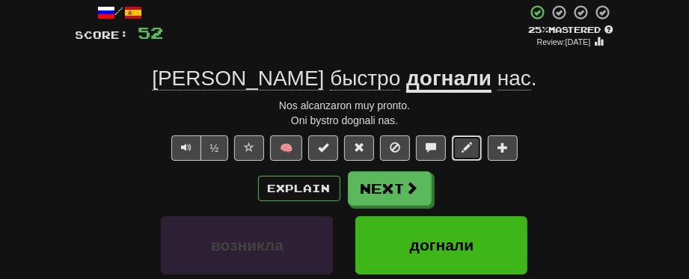
click at [471, 147] on button at bounding box center [467, 147] width 30 height 25
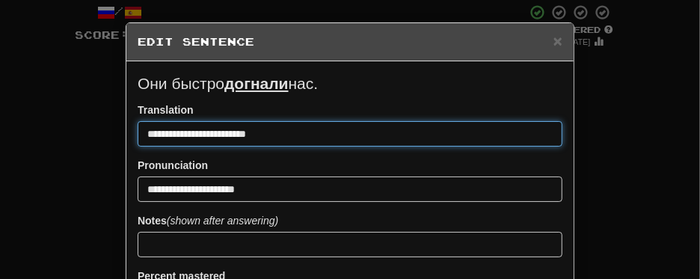
drag, startPoint x: 216, startPoint y: 134, endPoint x: 266, endPoint y: 138, distance: 50.3
click at [266, 138] on input "**********" at bounding box center [350, 133] width 425 height 25
paste input "**"
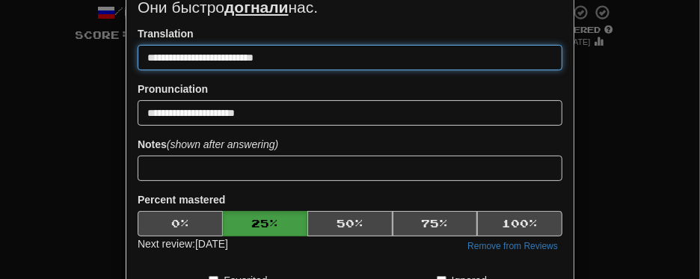
scroll to position [75, 0]
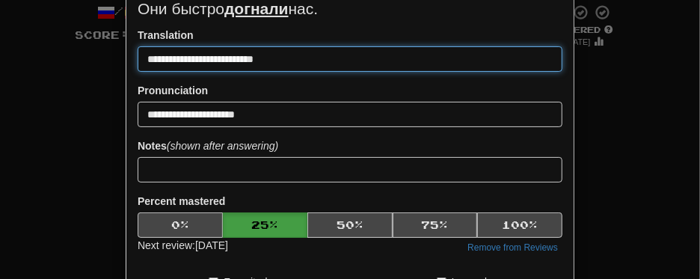
click at [216, 57] on input "**********" at bounding box center [350, 58] width 425 height 25
drag, startPoint x: 216, startPoint y: 57, endPoint x: 209, endPoint y: 90, distance: 33.8
click at [216, 58] on input "**********" at bounding box center [350, 58] width 425 height 25
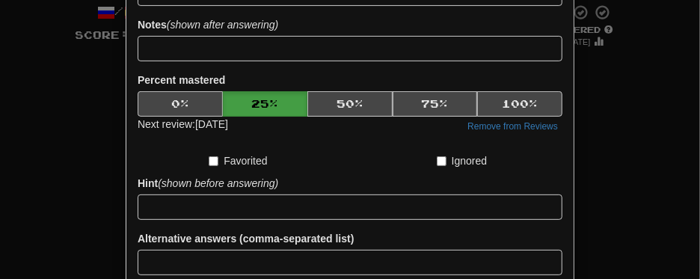
scroll to position [317, 0]
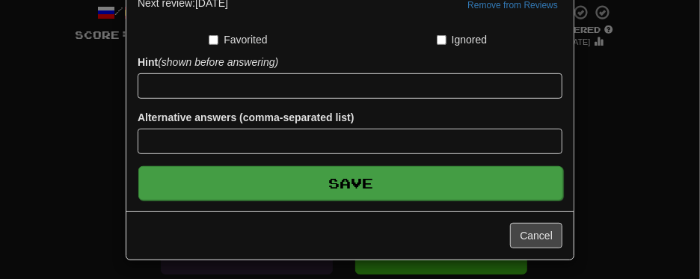
type input "**********"
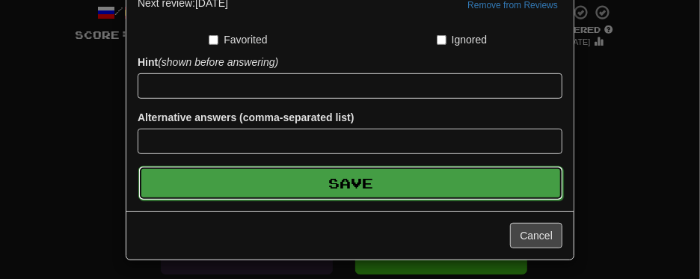
click at [234, 180] on button "Save" at bounding box center [350, 183] width 425 height 34
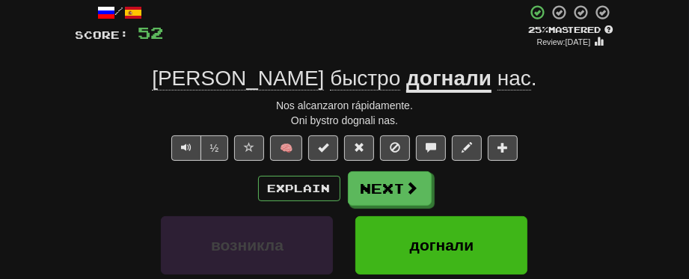
click at [392, 207] on div "Explain Next возникла догнали сделаете скорость Learn more: возникла догнали сд…" at bounding box center [345, 278] width 539 height 215
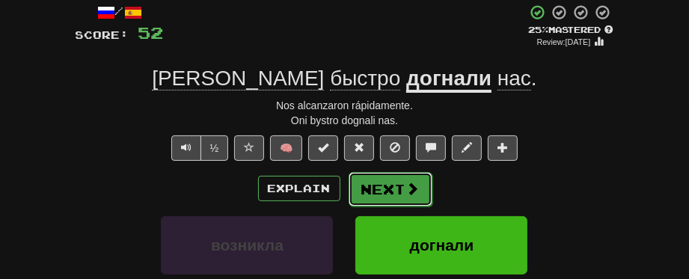
click at [400, 192] on button "Next" at bounding box center [391, 189] width 84 height 34
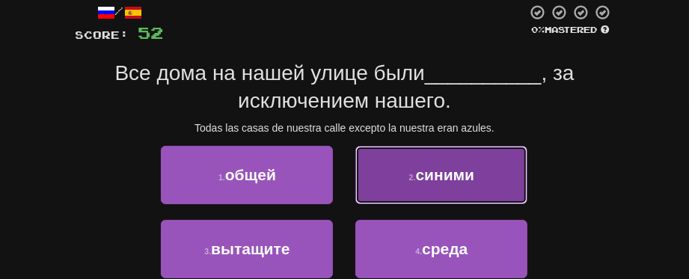
click at [417, 189] on button "2 . синими" at bounding box center [441, 175] width 172 height 58
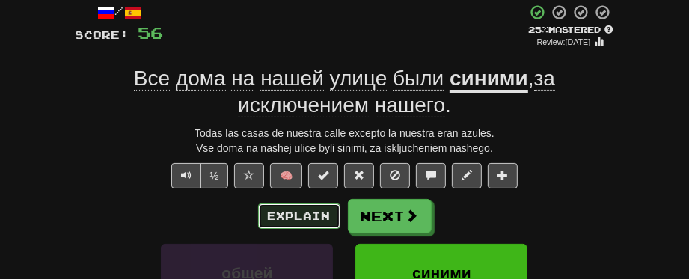
click at [324, 218] on button "Explain" at bounding box center [299, 215] width 82 height 25
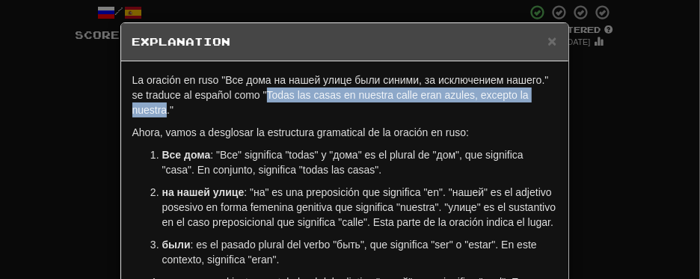
drag, startPoint x: 262, startPoint y: 93, endPoint x: 158, endPoint y: 108, distance: 105.1
click at [158, 108] on p "La oración en ruso "Все дома на нашей улице были синими, за исключением нашего.…" at bounding box center [344, 95] width 425 height 45
copy p "Todas las casas en nuestra calle eran azules, excepto la nuestra"
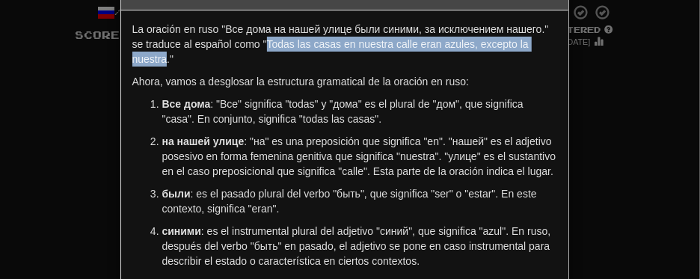
scroll to position [75, 0]
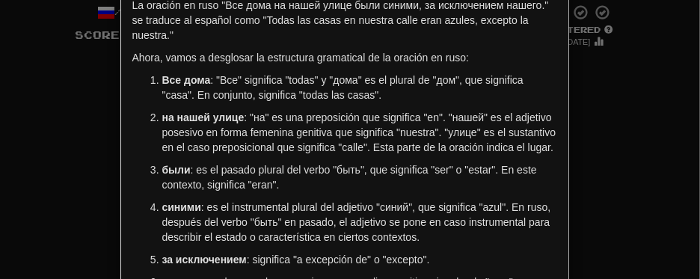
click at [600, 141] on div "× Explanation La oración en ruso "Все дома на нашей улице были синими, за исклю…" at bounding box center [350, 139] width 700 height 279
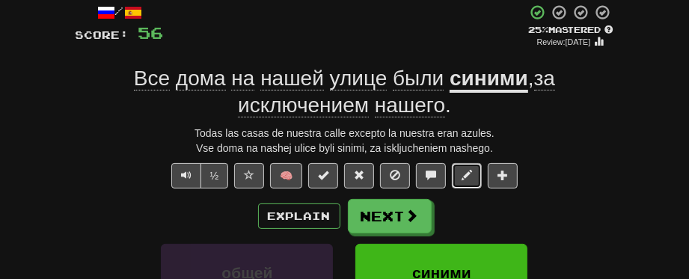
click at [462, 176] on span at bounding box center [467, 175] width 10 height 10
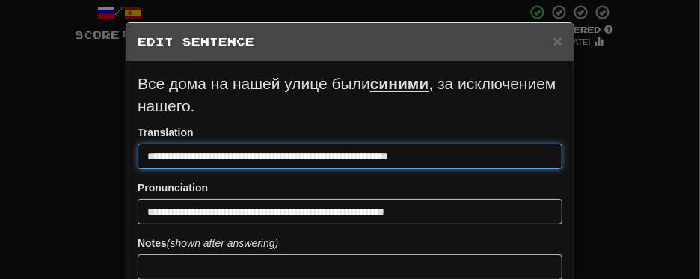
drag, startPoint x: 438, startPoint y: 160, endPoint x: 134, endPoint y: 183, distance: 305.3
paste input "*"
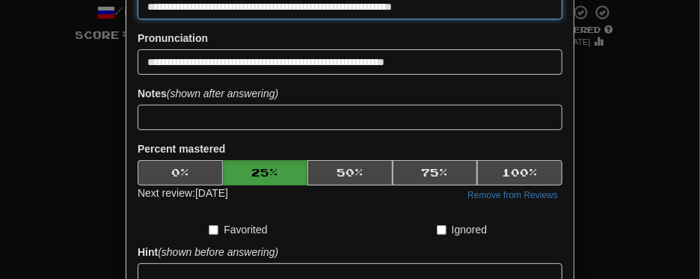
scroll to position [299, 0]
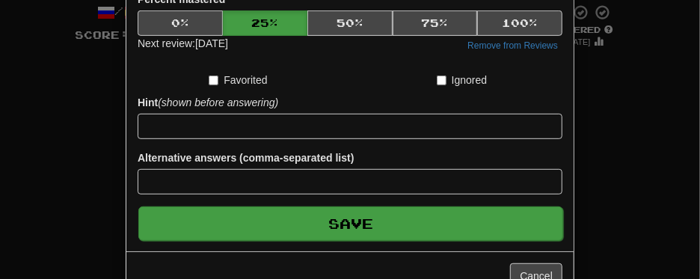
type input "**********"
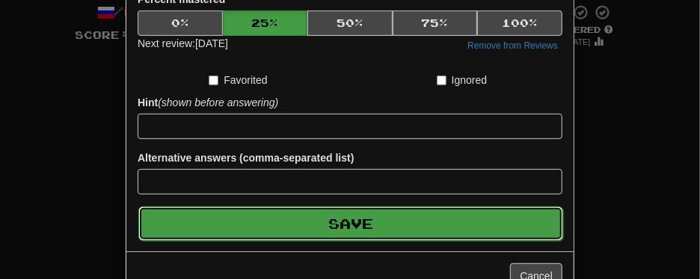
click at [374, 215] on button "Save" at bounding box center [350, 223] width 425 height 34
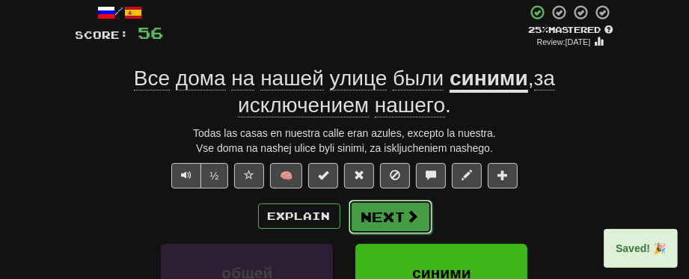
click at [379, 218] on button "Next" at bounding box center [391, 217] width 84 height 34
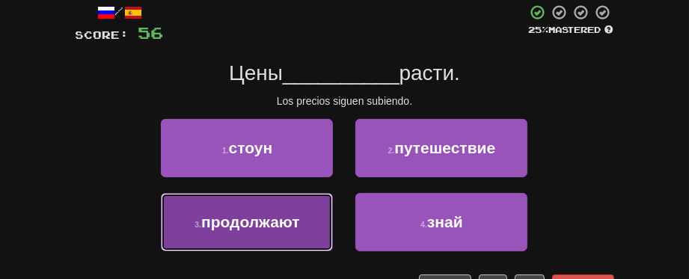
click at [275, 227] on span "продолжают" at bounding box center [250, 221] width 99 height 17
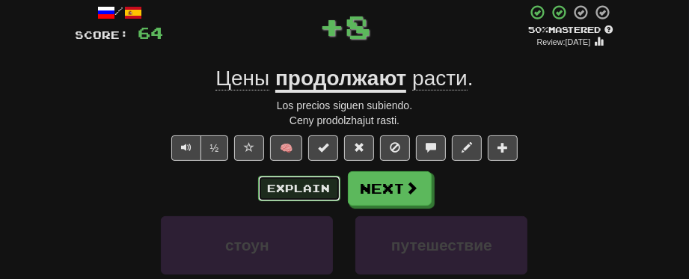
click at [284, 187] on button "Explain" at bounding box center [299, 188] width 82 height 25
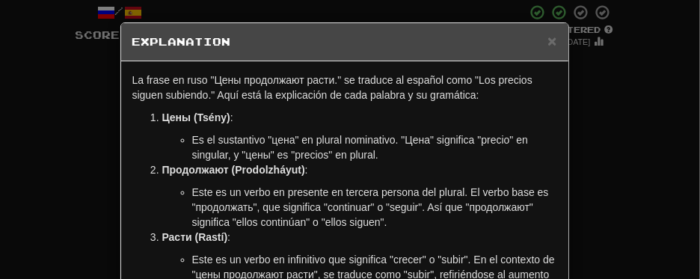
scroll to position [75, 0]
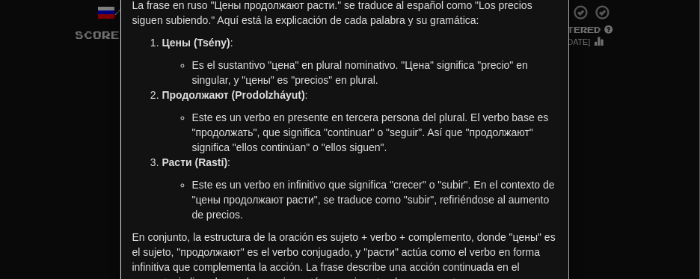
click at [618, 140] on div "× Explanation La frase en ruso "Цены продолжают расти." se traduce al español c…" at bounding box center [350, 139] width 700 height 279
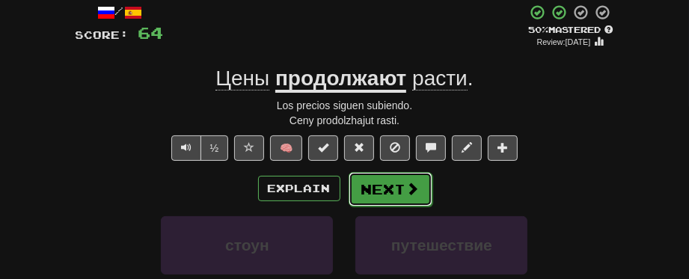
click at [379, 187] on button "Next" at bounding box center [391, 189] width 84 height 34
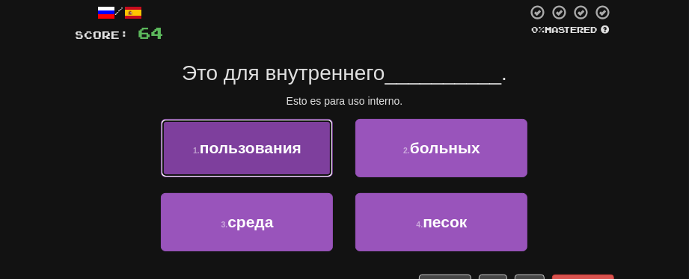
click at [265, 156] on button "1 . пользования" at bounding box center [247, 148] width 172 height 58
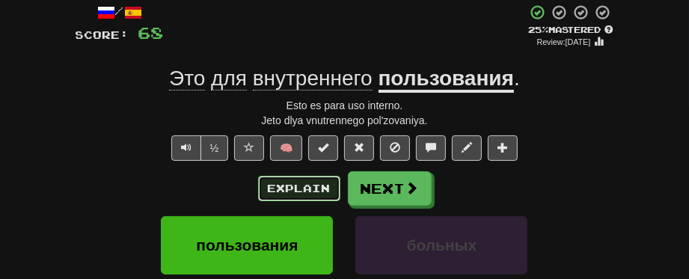
click at [293, 186] on button "Explain" at bounding box center [299, 188] width 82 height 25
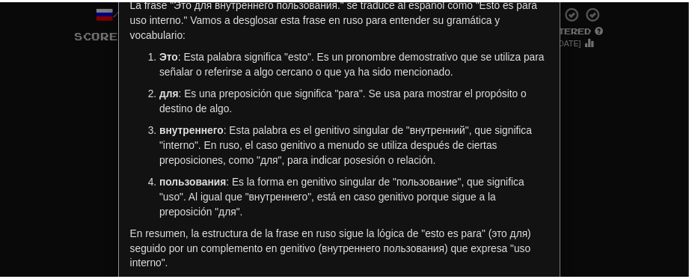
scroll to position [54, 0]
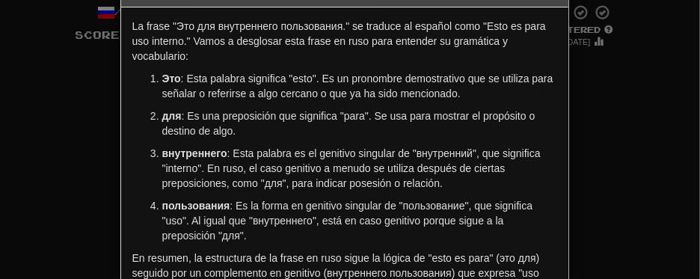
click at [649, 102] on div "× Explanation La frase "Это для внутреннего пользования." se traduce al español…" at bounding box center [350, 139] width 700 height 279
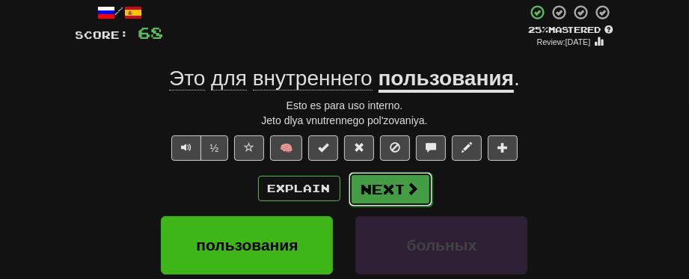
click at [402, 195] on button "Next" at bounding box center [391, 189] width 84 height 34
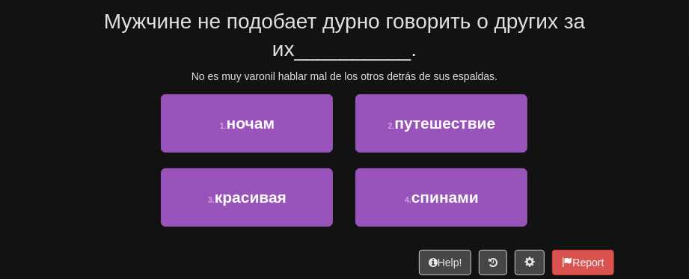
scroll to position [159, 0]
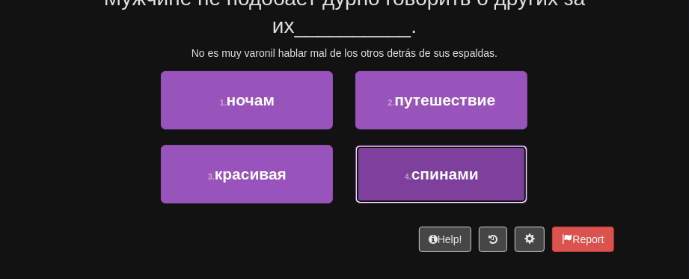
click at [493, 185] on button "4 . спинами" at bounding box center [441, 174] width 172 height 58
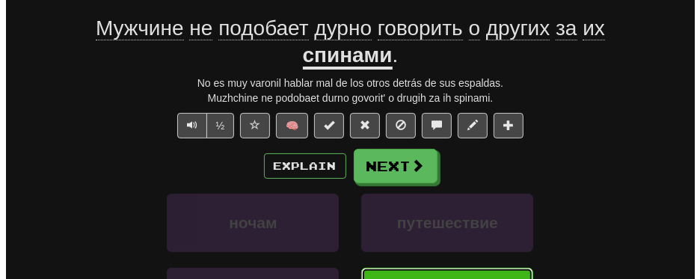
scroll to position [90, 0]
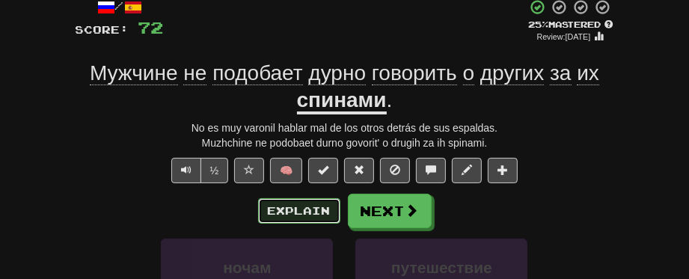
click at [269, 213] on button "Explain" at bounding box center [299, 210] width 82 height 25
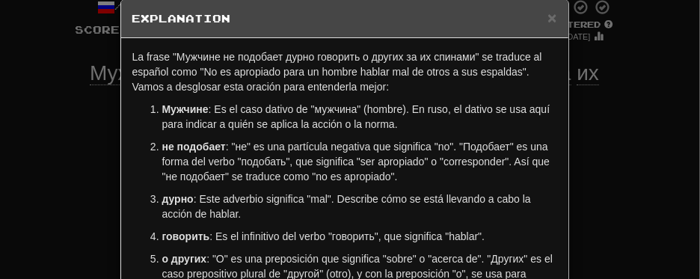
scroll to position [0, 0]
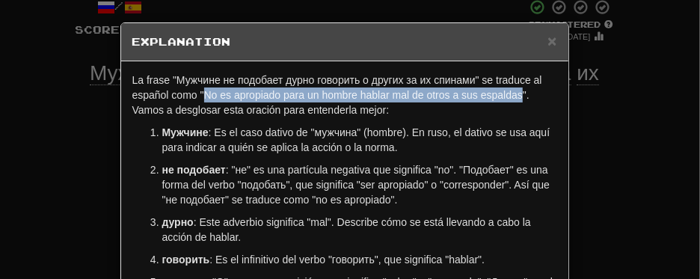
drag, startPoint x: 197, startPoint y: 94, endPoint x: 515, endPoint y: 96, distance: 318.7
click at [515, 96] on p "La frase "Мужчине не подобает дурно говорить о других за их спинами" se traduce…" at bounding box center [344, 95] width 425 height 45
copy p "No es apropiado para un hombre hablar mal de otros a sus espaldas"
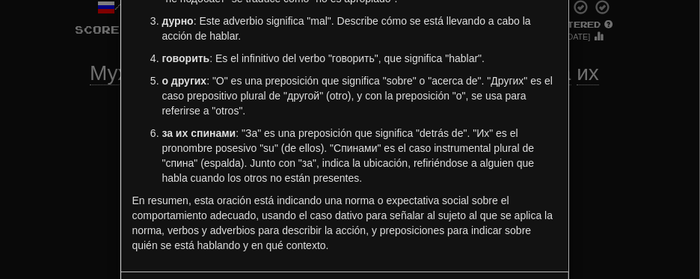
scroll to position [224, 0]
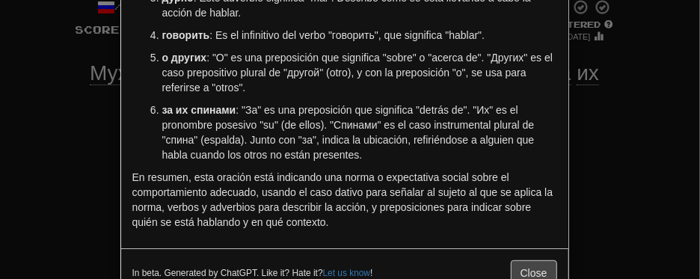
click at [590, 163] on div "× Explanation La frase "Мужчине не подобает дурно говорить о других за их спина…" at bounding box center [350, 139] width 700 height 279
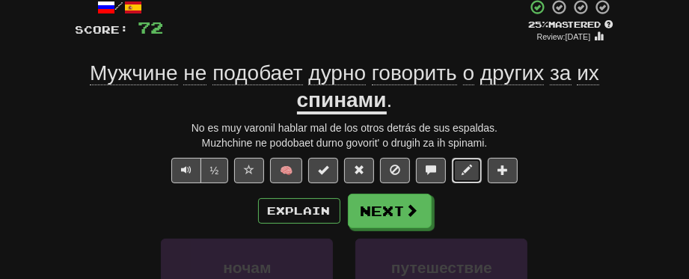
click at [463, 173] on span at bounding box center [467, 170] width 10 height 10
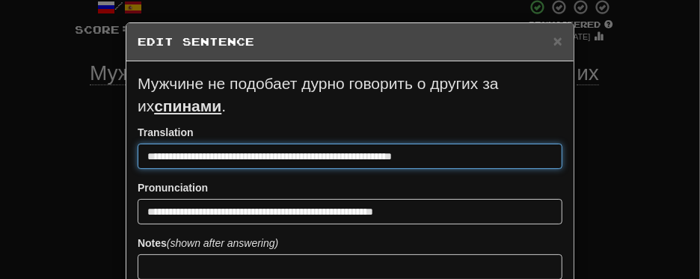
drag, startPoint x: 444, startPoint y: 159, endPoint x: 125, endPoint y: 162, distance: 318.7
paste input "*"
drag, startPoint x: 293, startPoint y: 156, endPoint x: 216, endPoint y: 151, distance: 76.5
click at [216, 151] on input "**********" at bounding box center [350, 156] width 425 height 25
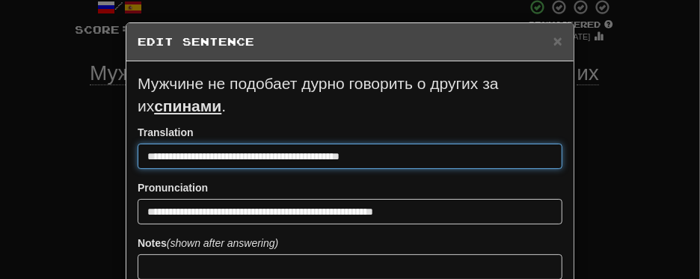
drag, startPoint x: 145, startPoint y: 157, endPoint x: 125, endPoint y: 151, distance: 21.1
paste input "**********"
drag, startPoint x: 150, startPoint y: 156, endPoint x: 133, endPoint y: 152, distance: 17.1
click at [138, 152] on input "**********" at bounding box center [350, 156] width 425 height 25
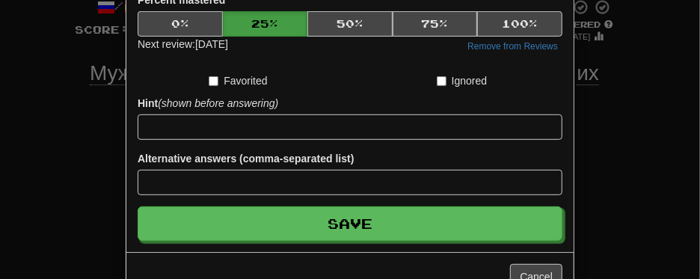
scroll to position [299, 0]
type input "**********"
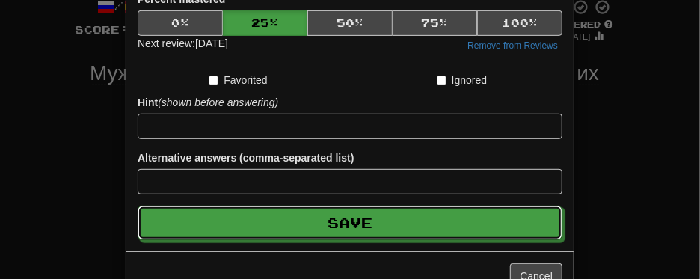
click at [356, 234] on button "Save" at bounding box center [350, 223] width 425 height 34
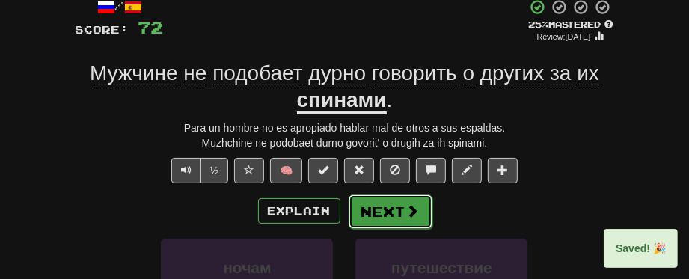
click at [390, 209] on button "Next" at bounding box center [391, 212] width 84 height 34
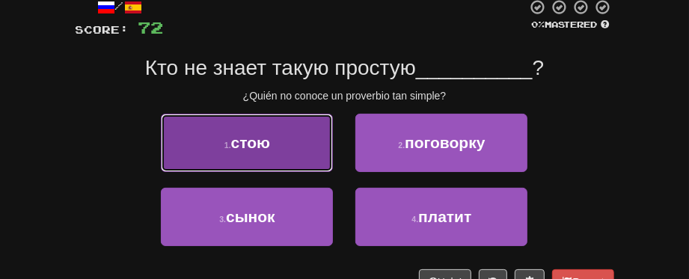
click at [273, 159] on button "1 . стою" at bounding box center [247, 143] width 172 height 58
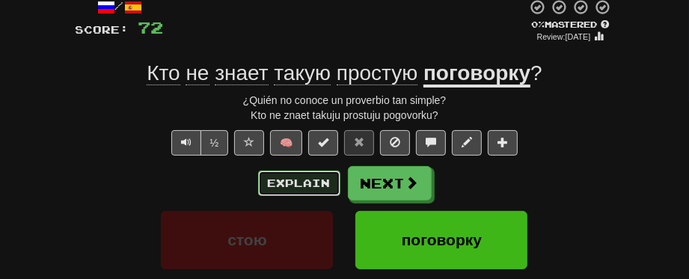
click at [310, 183] on button "Explain" at bounding box center [299, 183] width 82 height 25
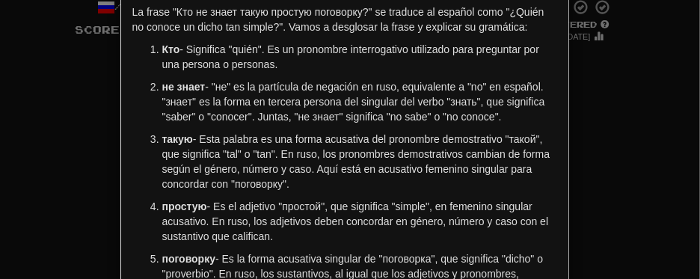
scroll to position [54, 0]
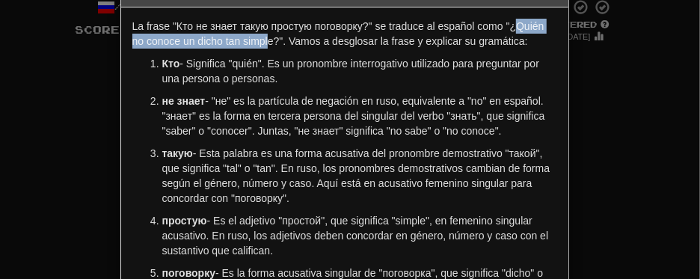
drag, startPoint x: 511, startPoint y: 25, endPoint x: 264, endPoint y: 46, distance: 247.8
click at [264, 46] on p "La frase "Кто не знает такую простую поговорку?" se traduce al español como "¿Q…" at bounding box center [344, 34] width 425 height 30
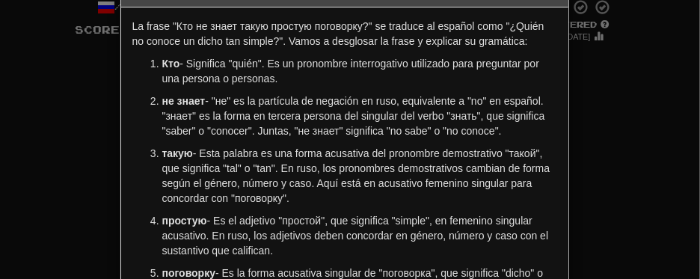
click at [640, 123] on div "× Explanation La frase "Кто не знает такую простую поговорку?" se traduce al es…" at bounding box center [350, 139] width 700 height 279
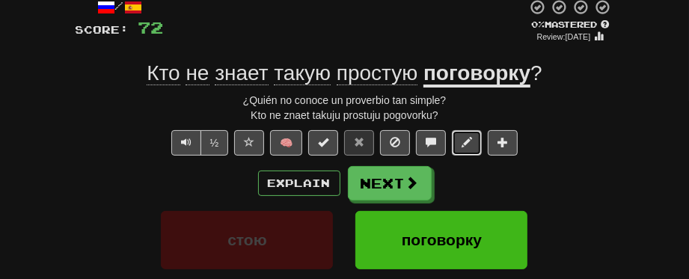
click at [462, 138] on span at bounding box center [467, 142] width 10 height 10
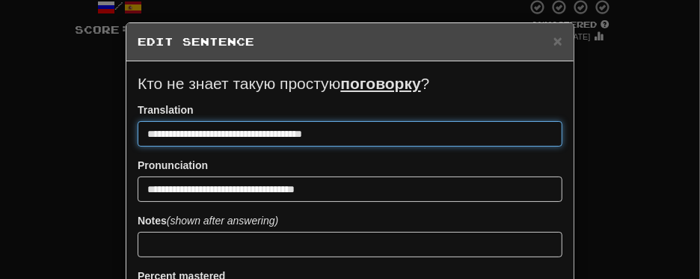
drag, startPoint x: 147, startPoint y: 134, endPoint x: 294, endPoint y: 120, distance: 147.3
click at [294, 121] on input "**********" at bounding box center [350, 133] width 425 height 25
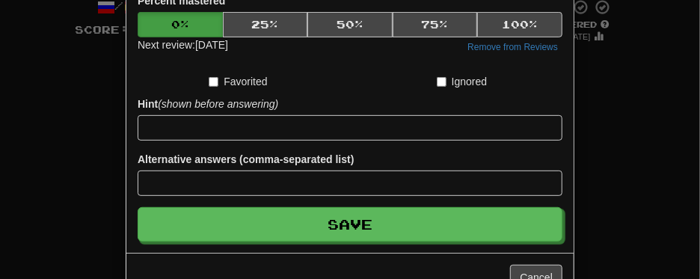
scroll to position [317, 0]
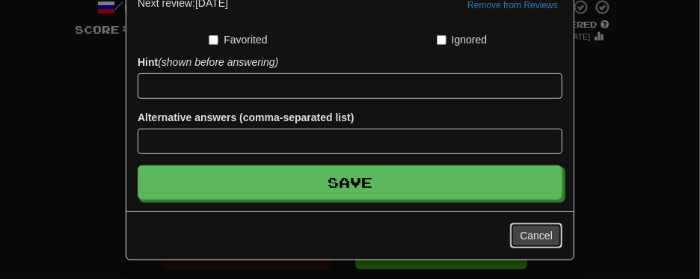
click at [533, 230] on button "Cancel" at bounding box center [536, 235] width 52 height 25
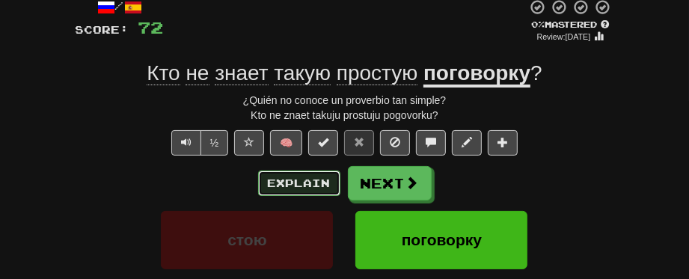
click at [313, 175] on button "Explain" at bounding box center [299, 183] width 82 height 25
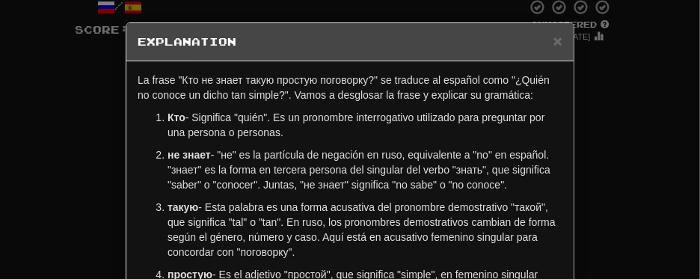
click at [636, 156] on div "× Explanation La frase "Кто не знает такую простую поговорку?" se traduce al es…" at bounding box center [350, 139] width 700 height 279
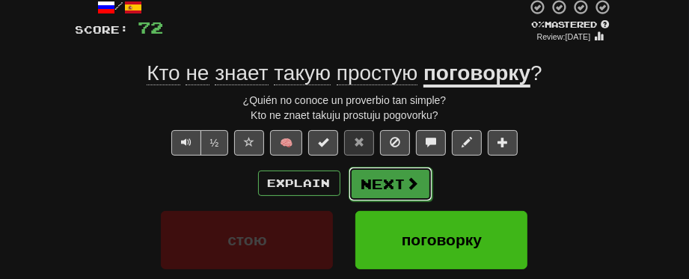
click at [401, 183] on button "Next" at bounding box center [391, 184] width 84 height 34
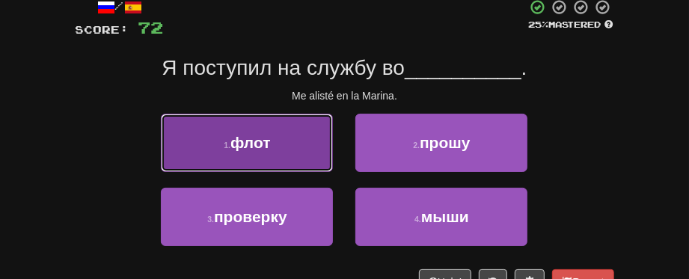
click at [301, 130] on button "1 . флот" at bounding box center [247, 143] width 172 height 58
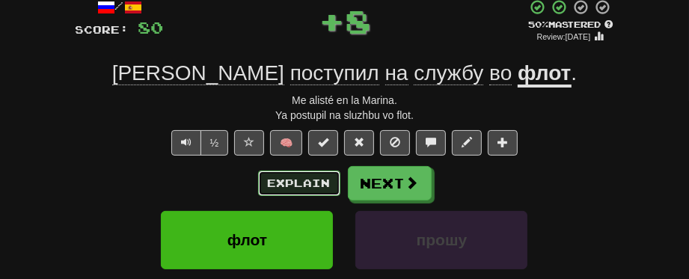
click at [321, 186] on button "Explain" at bounding box center [299, 183] width 82 height 25
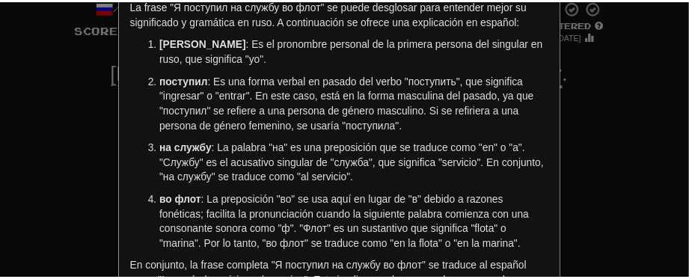
scroll to position [150, 0]
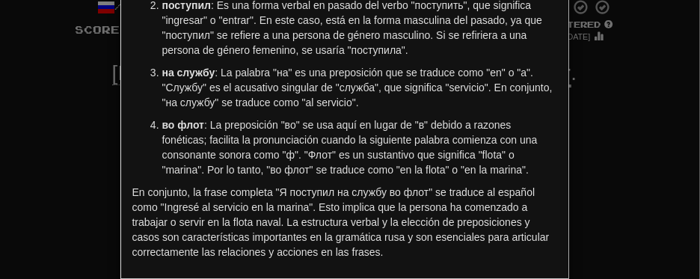
click at [593, 149] on div "× Explanation La frase "Я поступил на службу во флот" se puede desglosar para e…" at bounding box center [350, 139] width 700 height 279
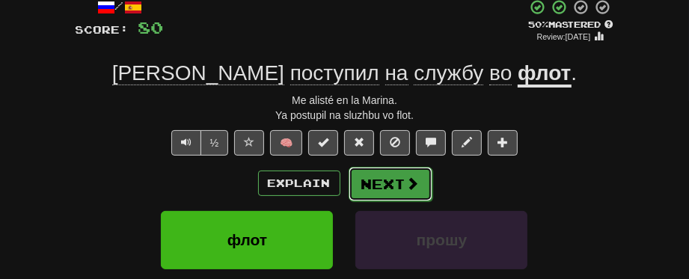
click at [410, 177] on span at bounding box center [412, 183] width 13 height 13
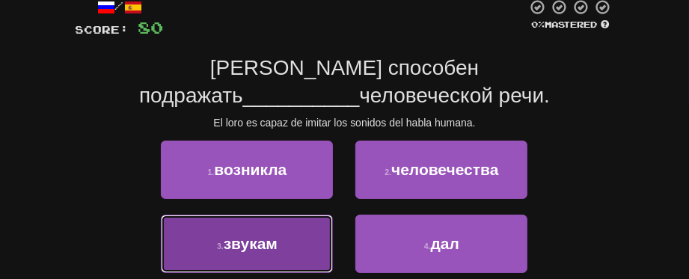
click at [251, 239] on span "звукам" at bounding box center [251, 243] width 54 height 17
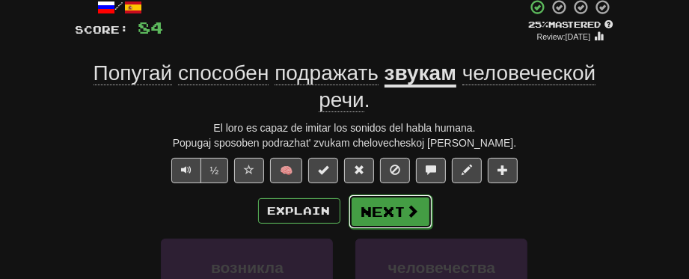
click at [390, 213] on button "Next" at bounding box center [391, 212] width 84 height 34
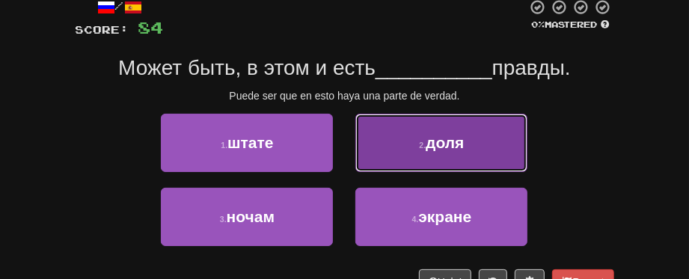
click at [456, 159] on button "2 . доля" at bounding box center [441, 143] width 172 height 58
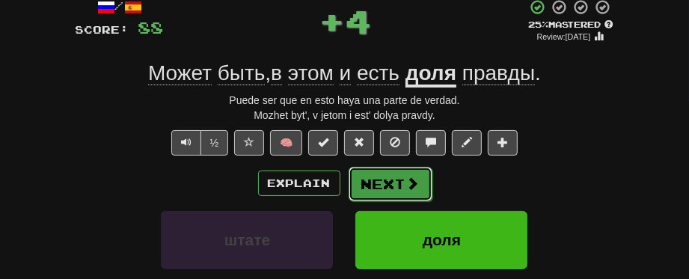
click at [380, 184] on button "Next" at bounding box center [391, 184] width 84 height 34
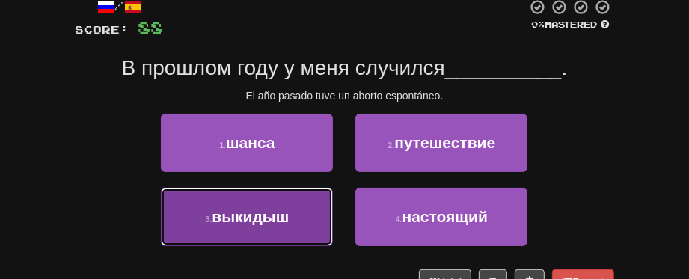
click at [262, 231] on button "3 . выкидыш" at bounding box center [247, 217] width 172 height 58
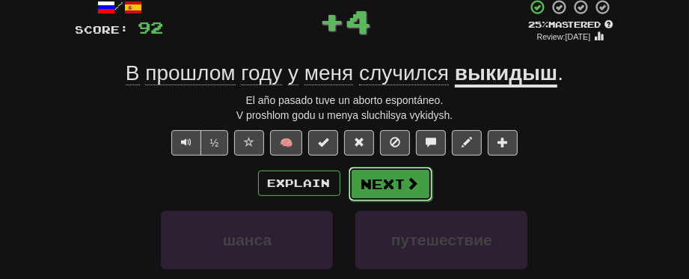
click at [373, 185] on button "Next" at bounding box center [391, 184] width 84 height 34
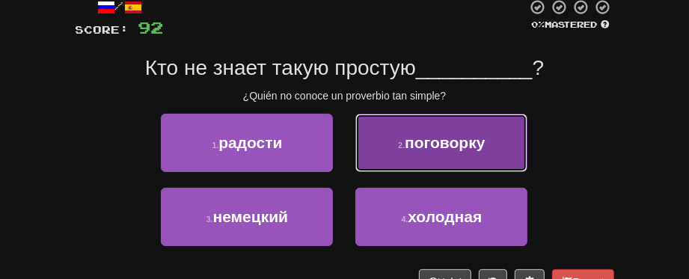
click at [465, 168] on button "2 . поговорку" at bounding box center [441, 143] width 172 height 58
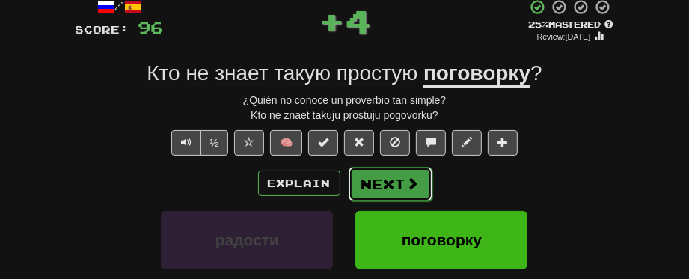
click at [361, 186] on button "Next" at bounding box center [391, 184] width 84 height 34
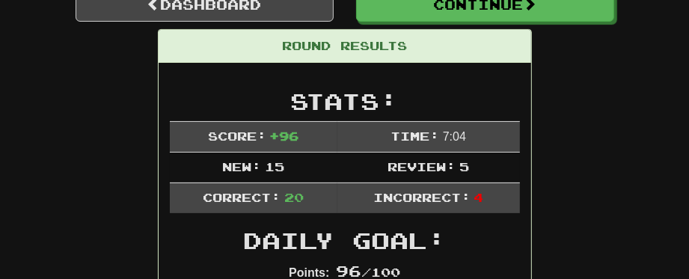
scroll to position [81, 0]
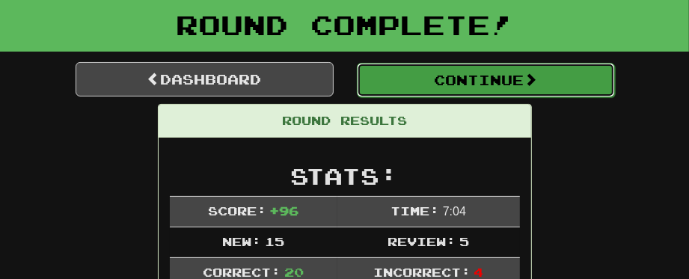
click at [397, 85] on button "Continue" at bounding box center [486, 80] width 258 height 34
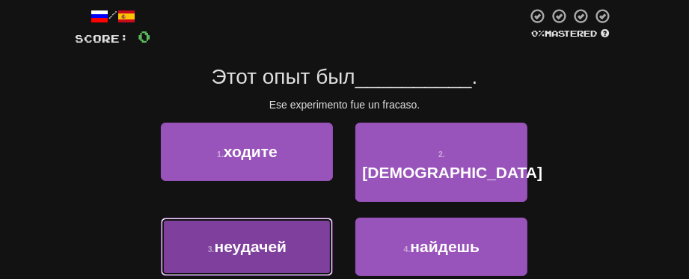
click at [248, 234] on button "3 . неудачей" at bounding box center [247, 247] width 172 height 58
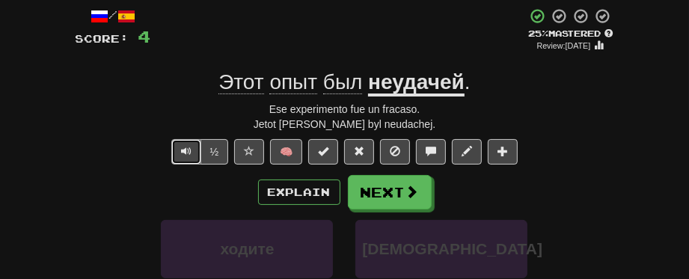
click at [180, 159] on button "Text-to-speech controls" at bounding box center [186, 151] width 30 height 25
click at [302, 197] on button "Explain" at bounding box center [299, 192] width 82 height 25
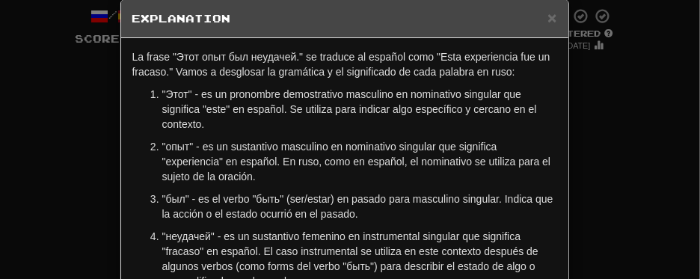
scroll to position [0, 0]
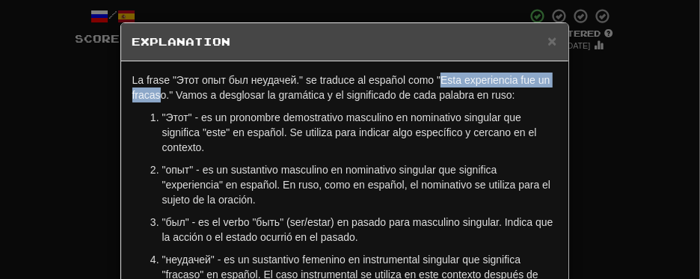
drag, startPoint x: 435, startPoint y: 79, endPoint x: 157, endPoint y: 95, distance: 278.8
click at [157, 95] on p "La frase "Этот опыт был неудачей." se traduce al español como "Esta experiencia…" at bounding box center [344, 88] width 425 height 30
drag, startPoint x: 436, startPoint y: 82, endPoint x: 159, endPoint y: 93, distance: 277.8
click at [159, 93] on p "La frase "Этот опыт был неудачей." se traduce al español como "Esta experiencia…" at bounding box center [344, 88] width 425 height 30
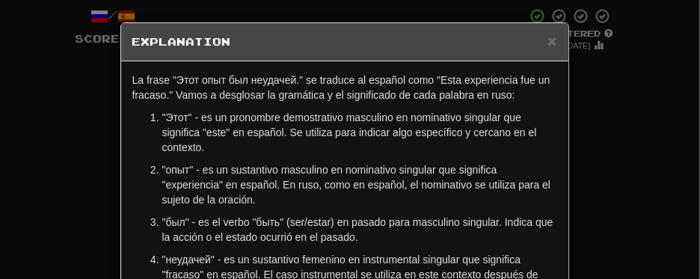
click at [619, 171] on div "× Explanation La frase "Этот опыт был неудачей." se traduce al español como "Es…" at bounding box center [350, 139] width 700 height 279
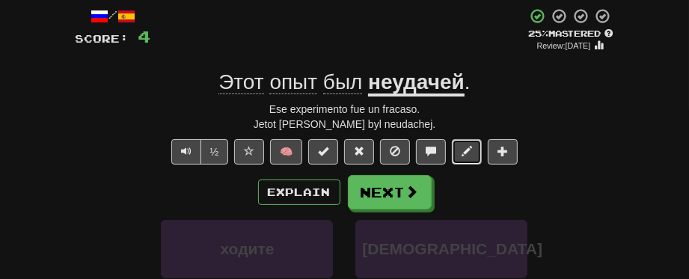
click at [463, 156] on span at bounding box center [467, 151] width 10 height 10
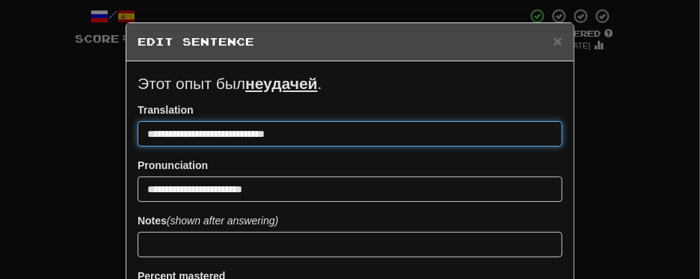
drag, startPoint x: 141, startPoint y: 130, endPoint x: 287, endPoint y: 137, distance: 146.0
click at [287, 137] on input "**********" at bounding box center [350, 133] width 425 height 25
paste input "*"
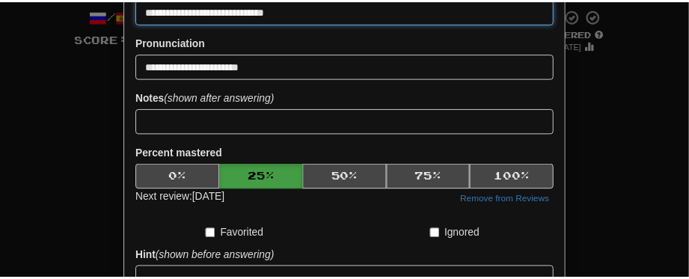
scroll to position [224, 0]
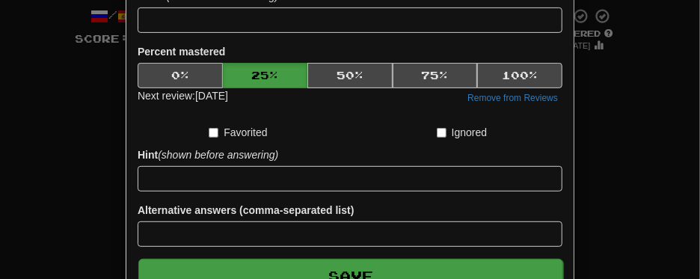
type input "**********"
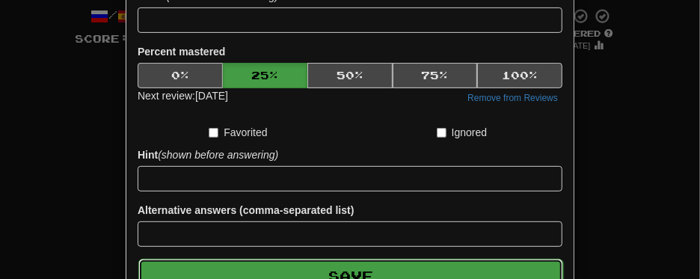
click at [394, 239] on button "Save" at bounding box center [350, 276] width 425 height 34
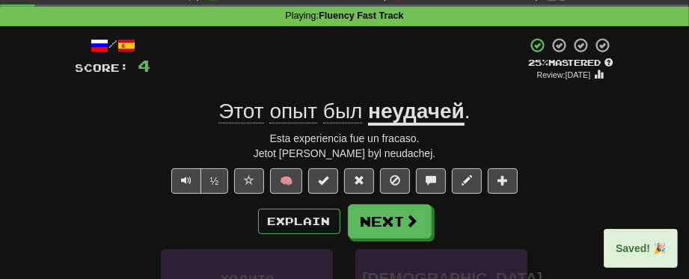
scroll to position [75, 0]
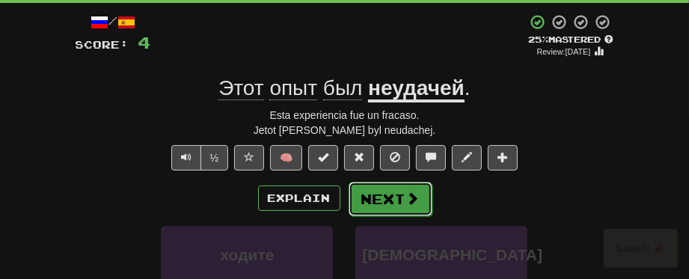
click at [422, 192] on button "Next" at bounding box center [391, 199] width 84 height 34
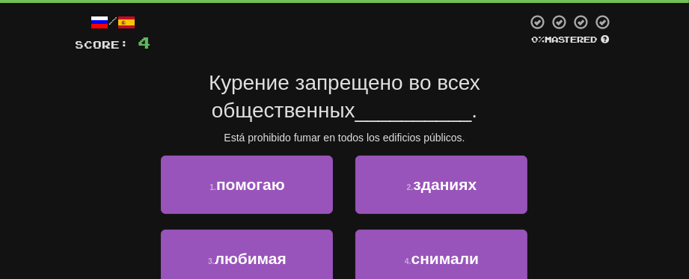
scroll to position [150, 0]
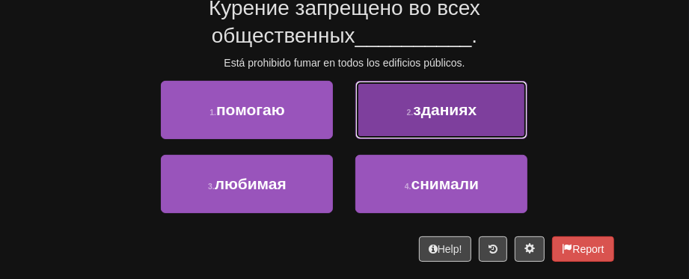
click at [456, 125] on button "2 . зданиях" at bounding box center [441, 110] width 172 height 58
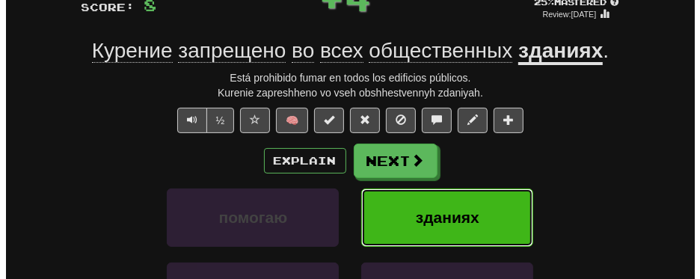
scroll to position [79, 0]
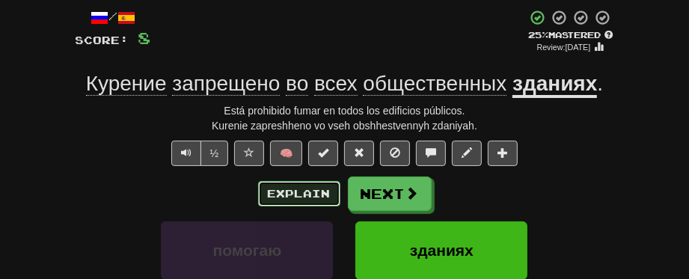
click at [306, 191] on button "Explain" at bounding box center [299, 193] width 82 height 25
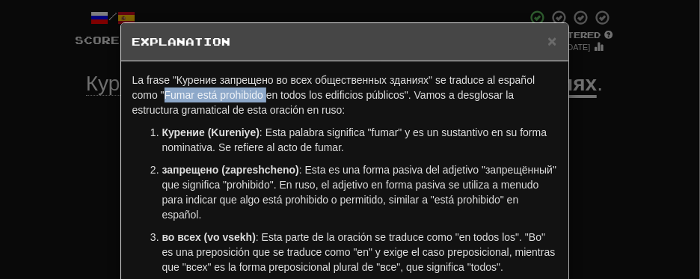
drag, startPoint x: 157, startPoint y: 93, endPoint x: 261, endPoint y: 96, distance: 104.0
click at [261, 96] on p "La frase "Курение запрещено во всех общественных зданиях" se traduce al español…" at bounding box center [344, 95] width 425 height 45
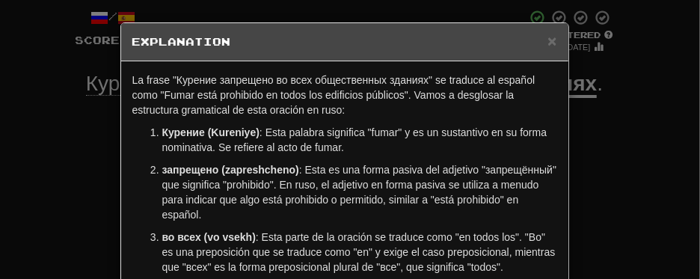
click at [590, 163] on div "× Explanation La frase "Курение запрещено во всех общественных зданиях" se trad…" at bounding box center [350, 139] width 700 height 279
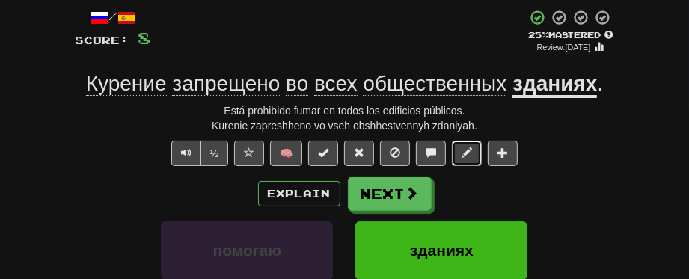
click at [464, 148] on span at bounding box center [467, 152] width 10 height 10
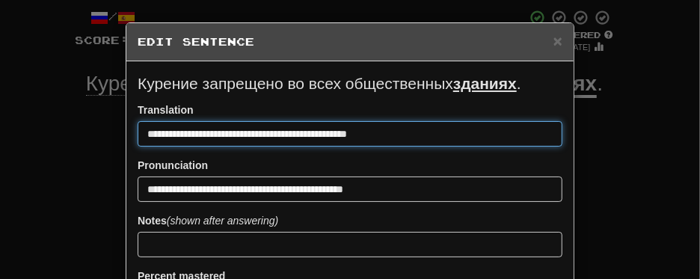
drag, startPoint x: 237, startPoint y: 133, endPoint x: 122, endPoint y: 141, distance: 115.5
paste input "*"
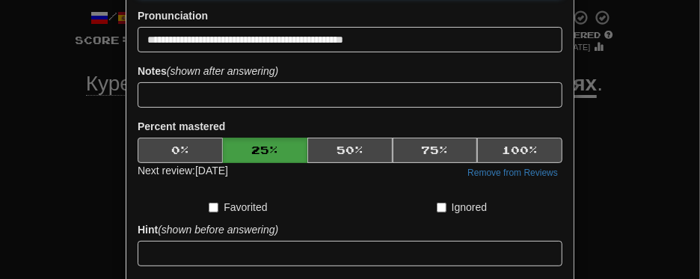
scroll to position [224, 0]
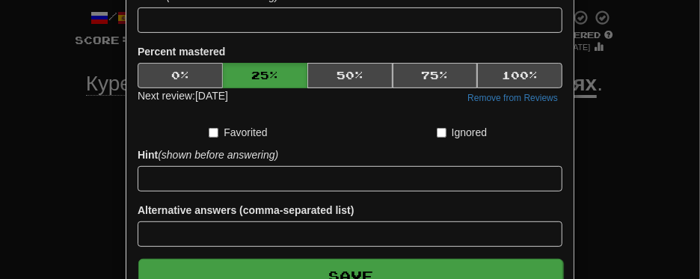
type input "**********"
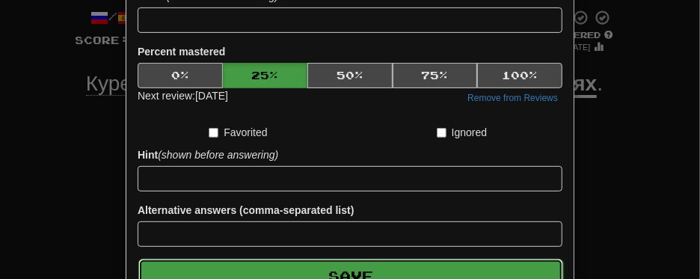
click at [340, 239] on button "Save" at bounding box center [350, 276] width 425 height 34
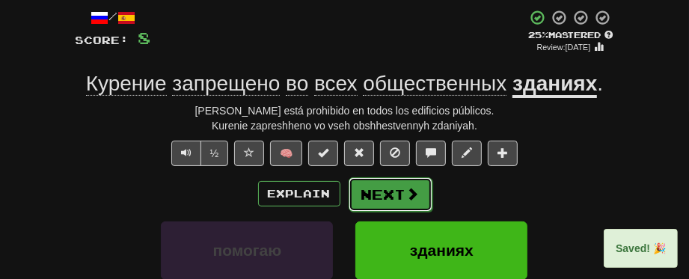
click at [381, 198] on button "Next" at bounding box center [391, 194] width 84 height 34
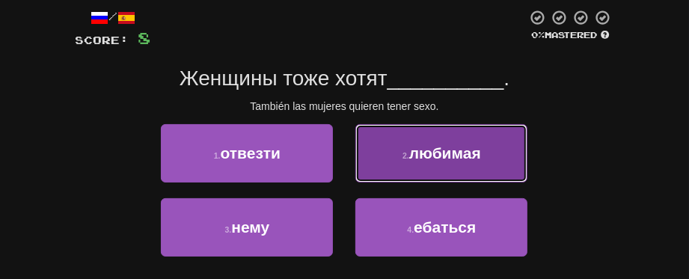
click at [435, 164] on button "2 . любимая" at bounding box center [441, 153] width 172 height 58
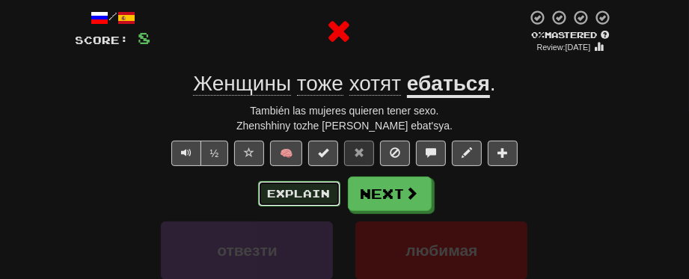
click at [326, 197] on button "Explain" at bounding box center [299, 193] width 82 height 25
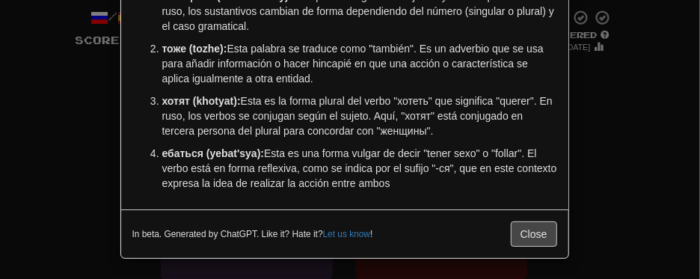
scroll to position [136, 0]
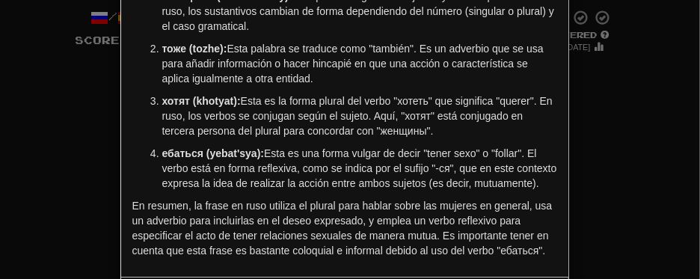
click at [604, 133] on div "× Explanation La frase en ruso "Женщины тоже хотят ебаться" se traduce al españ…" at bounding box center [350, 139] width 700 height 279
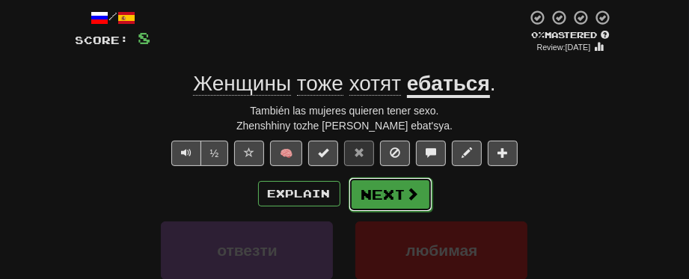
click at [422, 192] on button "Next" at bounding box center [391, 194] width 84 height 34
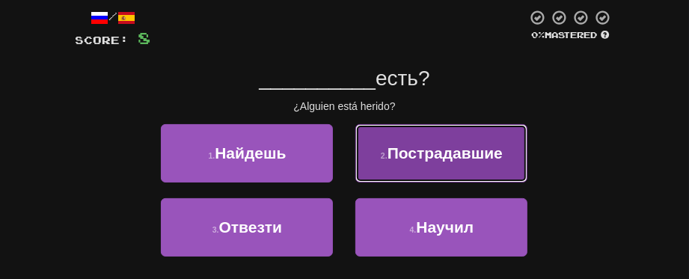
click at [435, 165] on button "2 . Пострадавшие" at bounding box center [441, 153] width 172 height 58
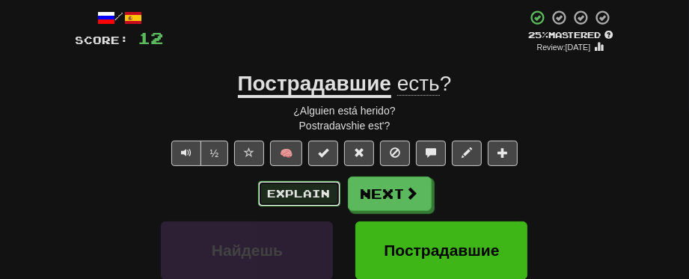
click at [284, 198] on button "Explain" at bounding box center [299, 193] width 82 height 25
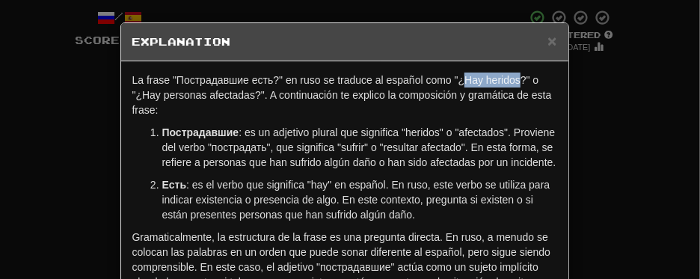
drag, startPoint x: 457, startPoint y: 82, endPoint x: 512, endPoint y: 79, distance: 55.4
click at [512, 79] on p "La frase "Пострадавшие есть?" en ruso se traduce al español como "¿Hay heridos?…" at bounding box center [344, 95] width 425 height 45
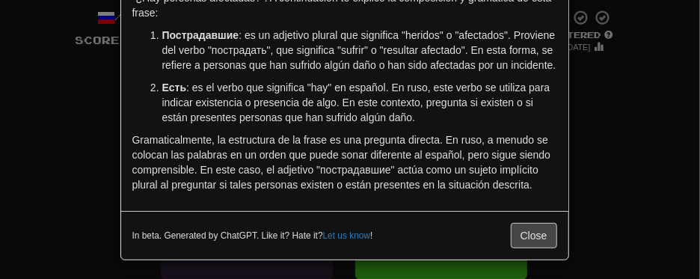
scroll to position [99, 0]
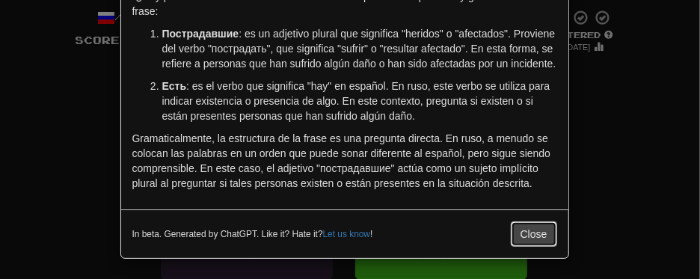
click at [540, 230] on button "Close" at bounding box center [534, 233] width 46 height 25
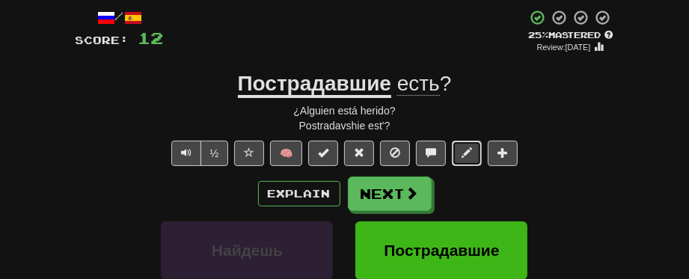
click at [469, 155] on span at bounding box center [467, 152] width 10 height 10
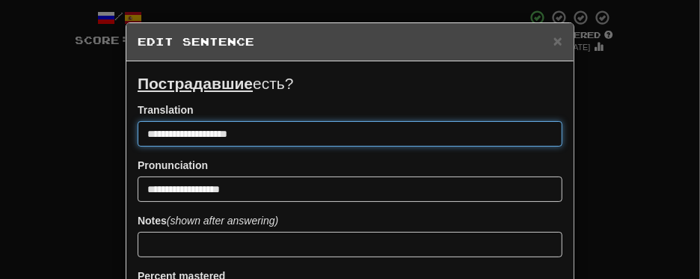
drag, startPoint x: 147, startPoint y: 137, endPoint x: 236, endPoint y: 144, distance: 88.5
click at [236, 144] on input "**********" at bounding box center [350, 133] width 425 height 25
paste input
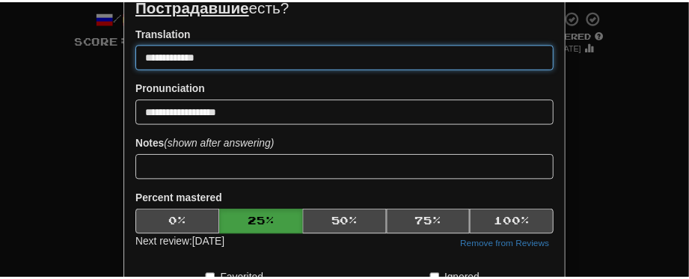
scroll to position [224, 0]
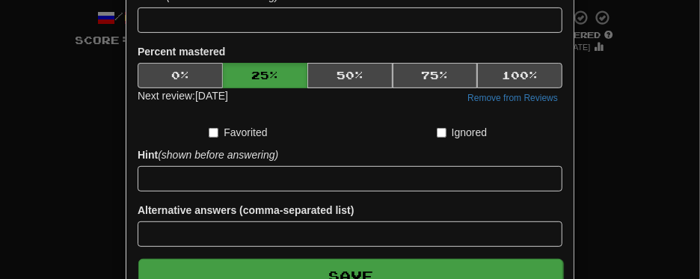
type input "**********"
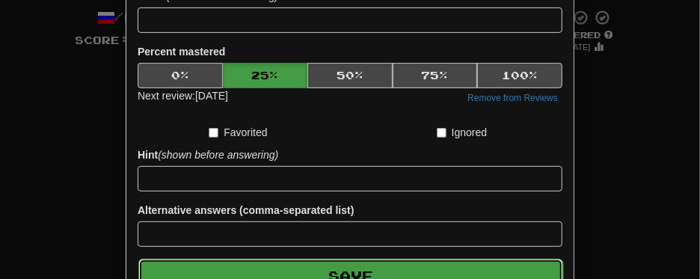
click at [327, 239] on button "Save" at bounding box center [350, 276] width 425 height 34
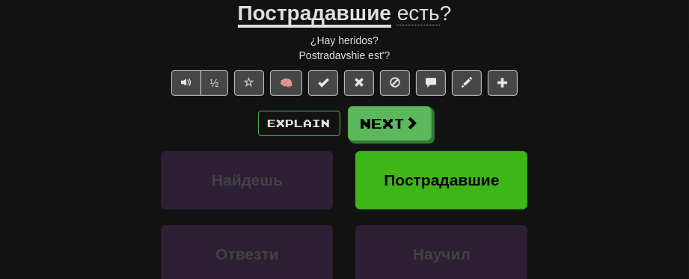
scroll to position [0, 0]
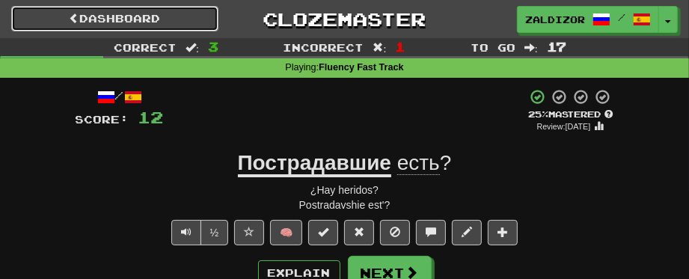
click at [109, 19] on link "Dashboard" at bounding box center [114, 18] width 207 height 25
